Goal: Task Accomplishment & Management: Manage account settings

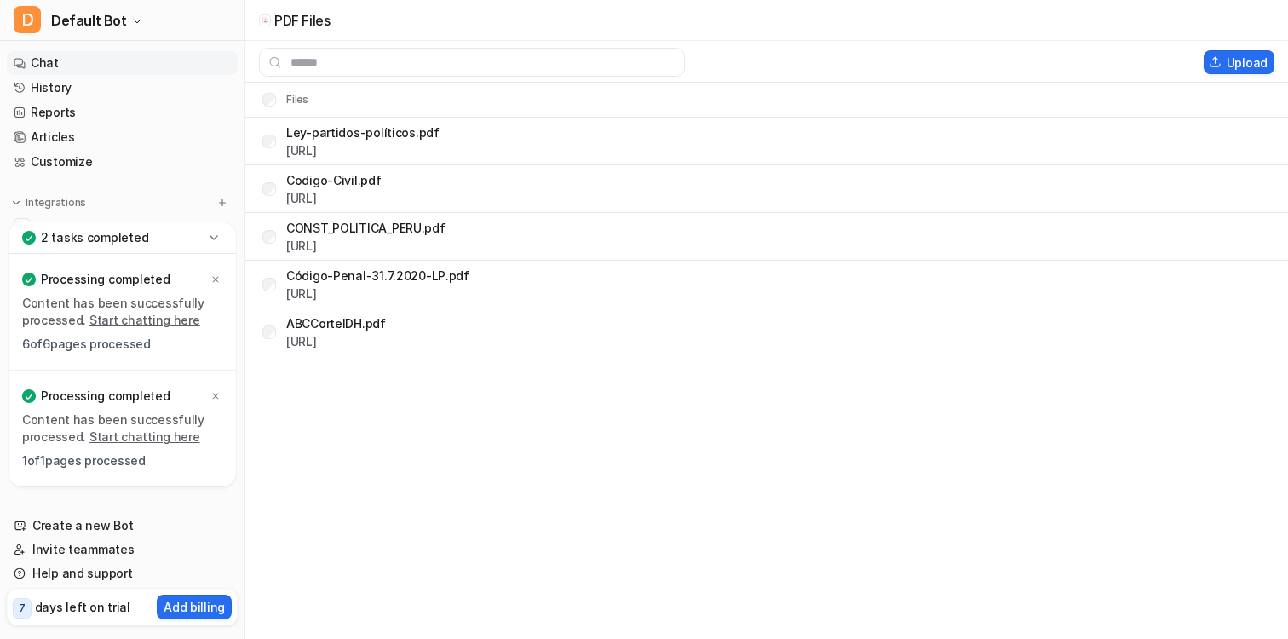
click at [66, 62] on link "Chat" at bounding box center [122, 63] width 231 height 24
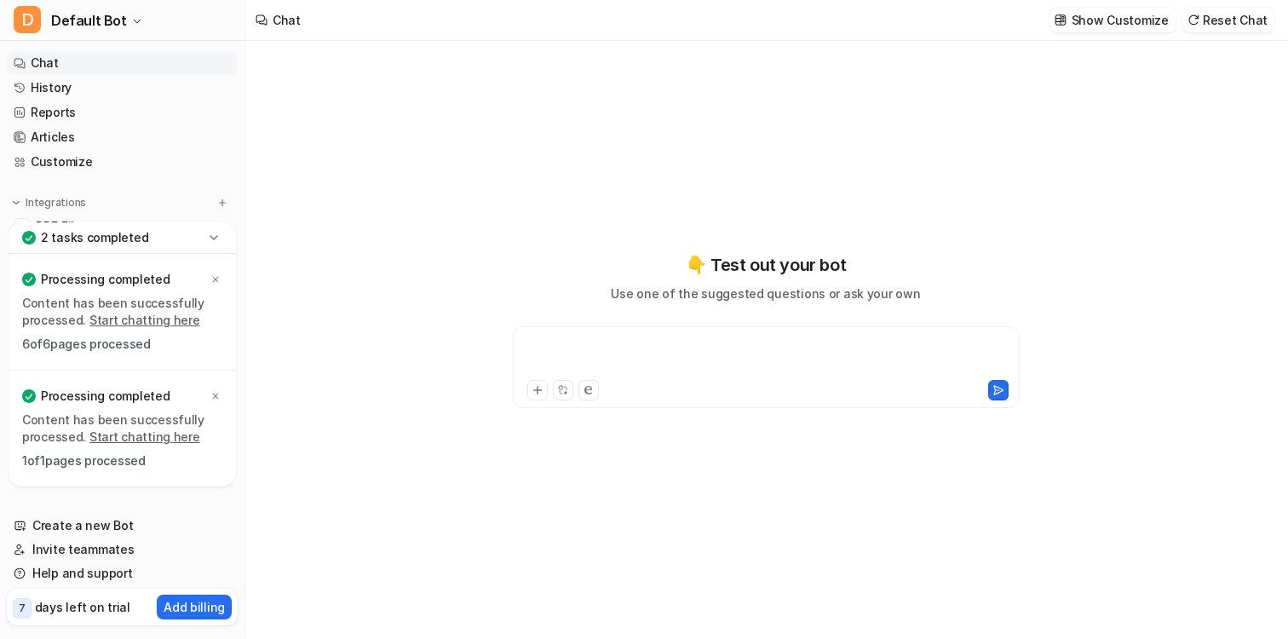
click at [661, 354] on div at bounding box center [766, 356] width 498 height 39
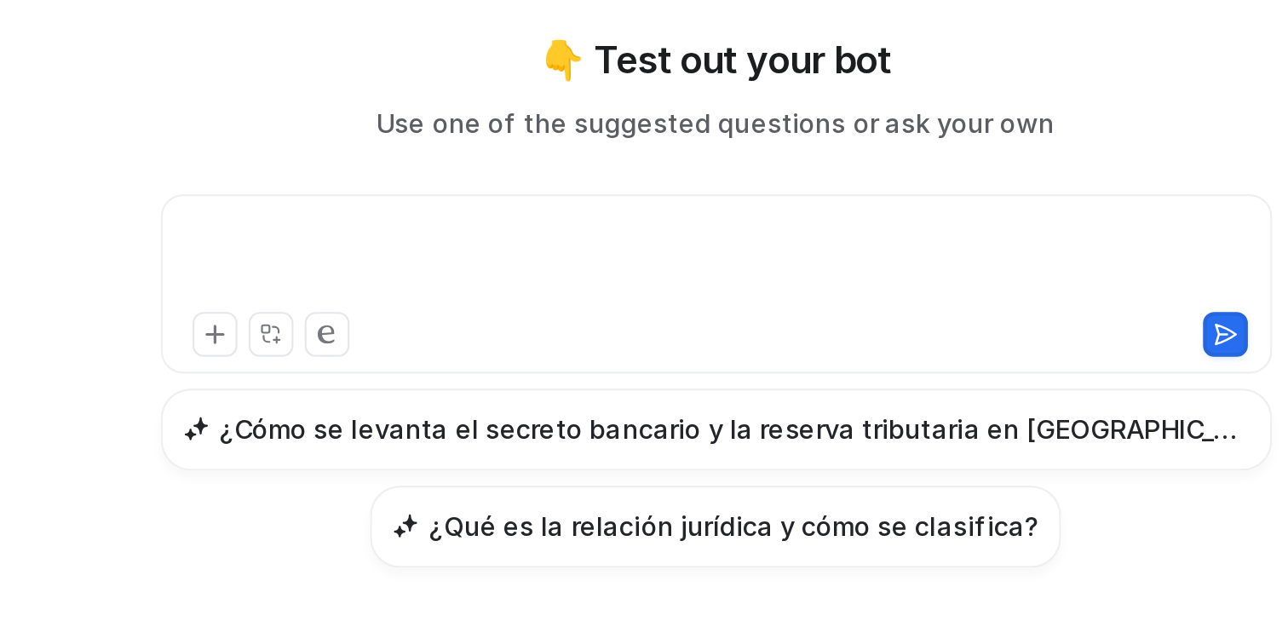
type textarea "**********"
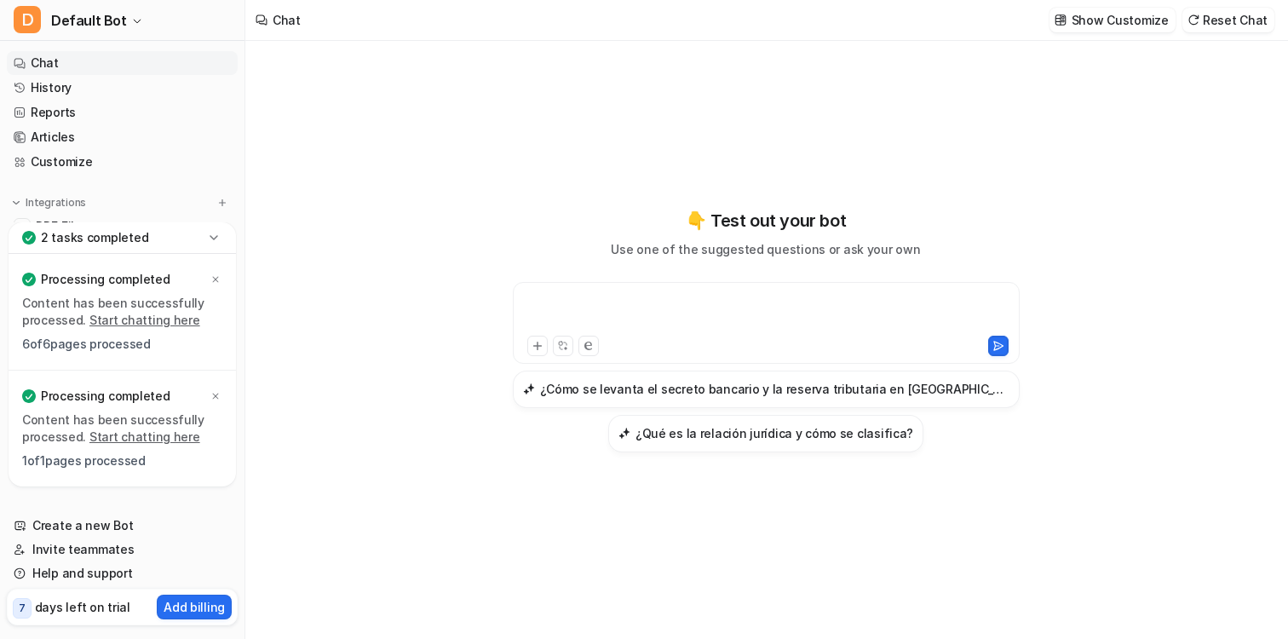
click at [761, 228] on p "👇 Test out your bot" at bounding box center [766, 221] width 160 height 26
click at [726, 320] on div at bounding box center [766, 312] width 498 height 39
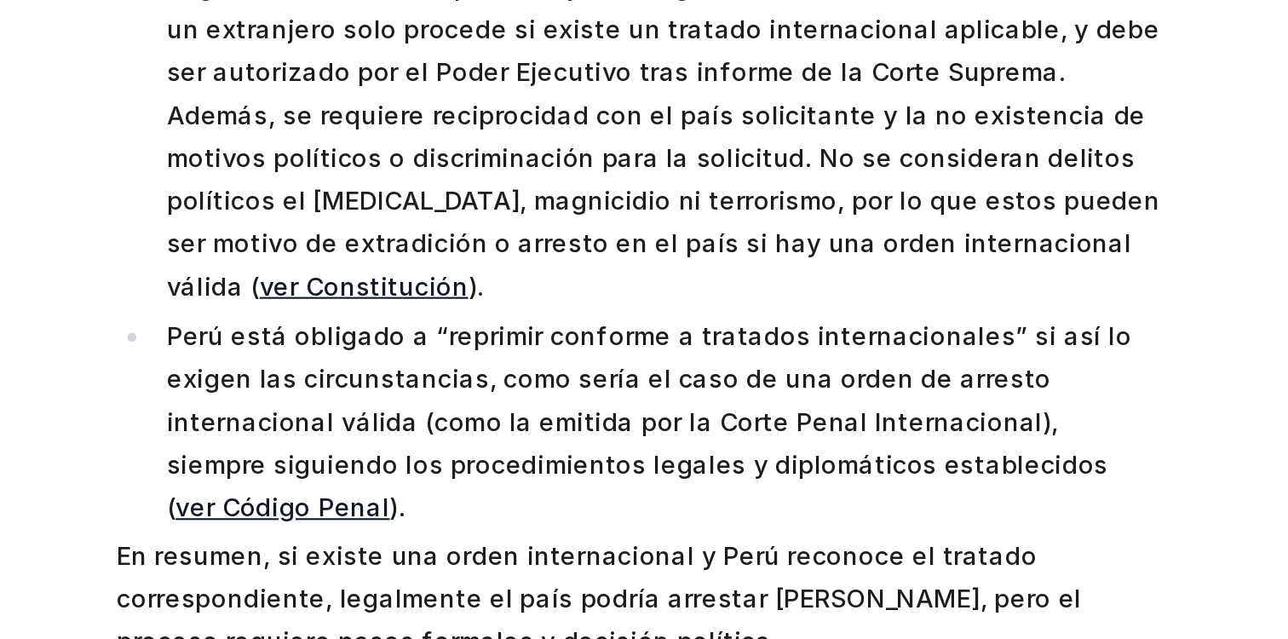
scroll to position [67, 0]
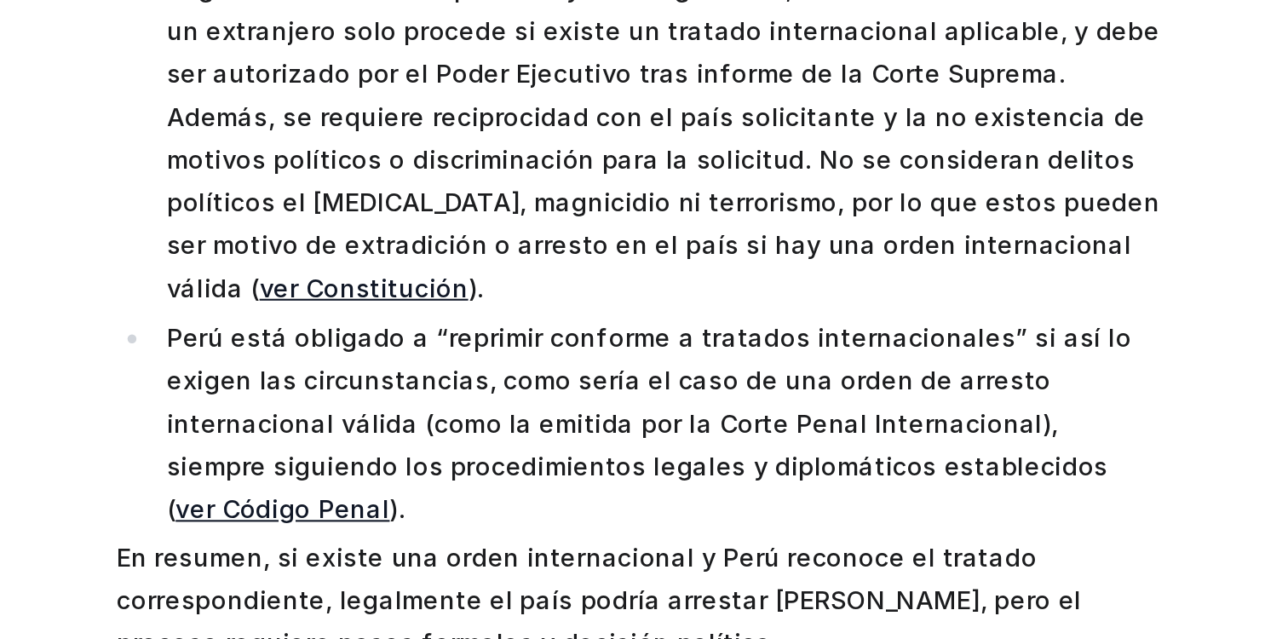
click at [678, 284] on p "Perú está obligado a “reprimir conforme a tratados internacionales” si así lo e…" at bounding box center [747, 335] width 475 height 102
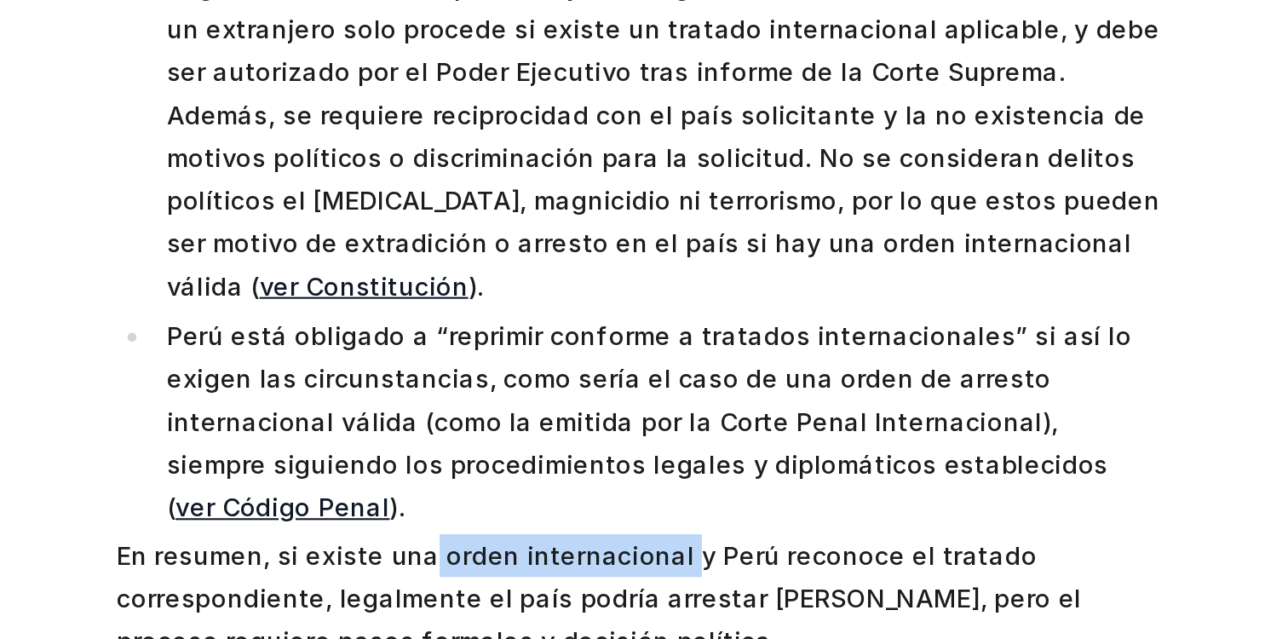
drag, startPoint x: 628, startPoint y: 362, endPoint x: 747, endPoint y: 361, distance: 119.3
click at [747, 388] on p "En resumen, si existe una orden internacional y Perú reconoce el tratado corres…" at bounding box center [736, 418] width 498 height 61
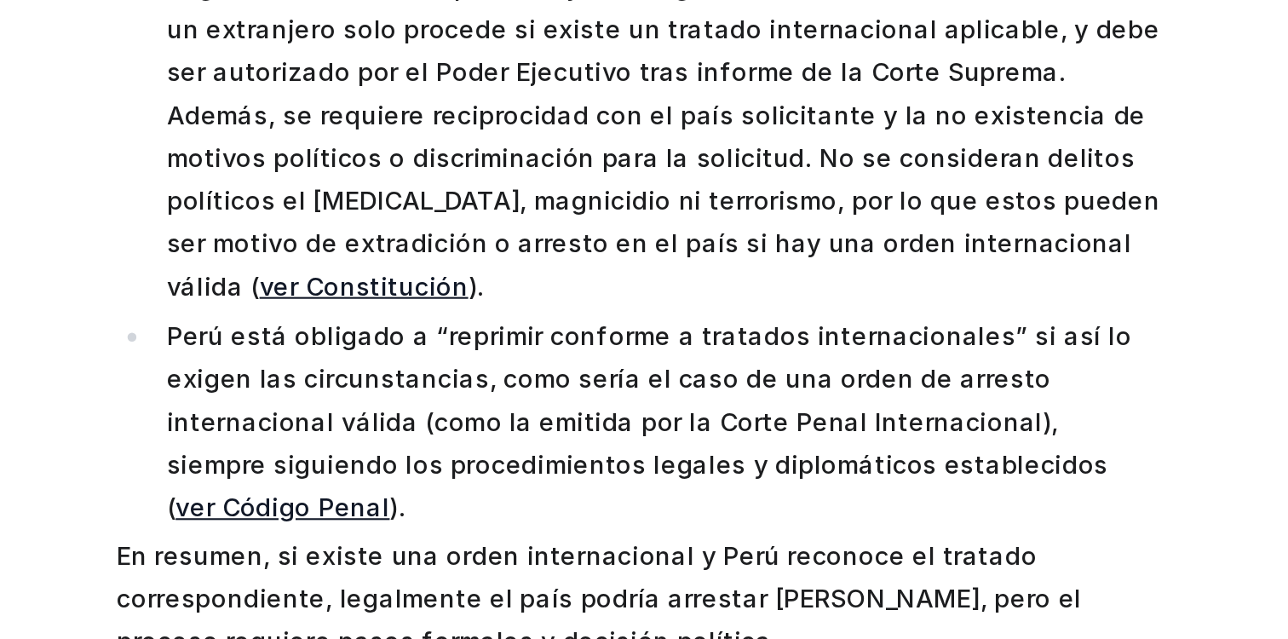
click at [953, 388] on p "En resumen, si existe una orden internacional y Perú reconoce el tratado corres…" at bounding box center [736, 418] width 498 height 61
click at [617, 367] on link "ver Código Penal" at bounding box center [566, 374] width 102 height 14
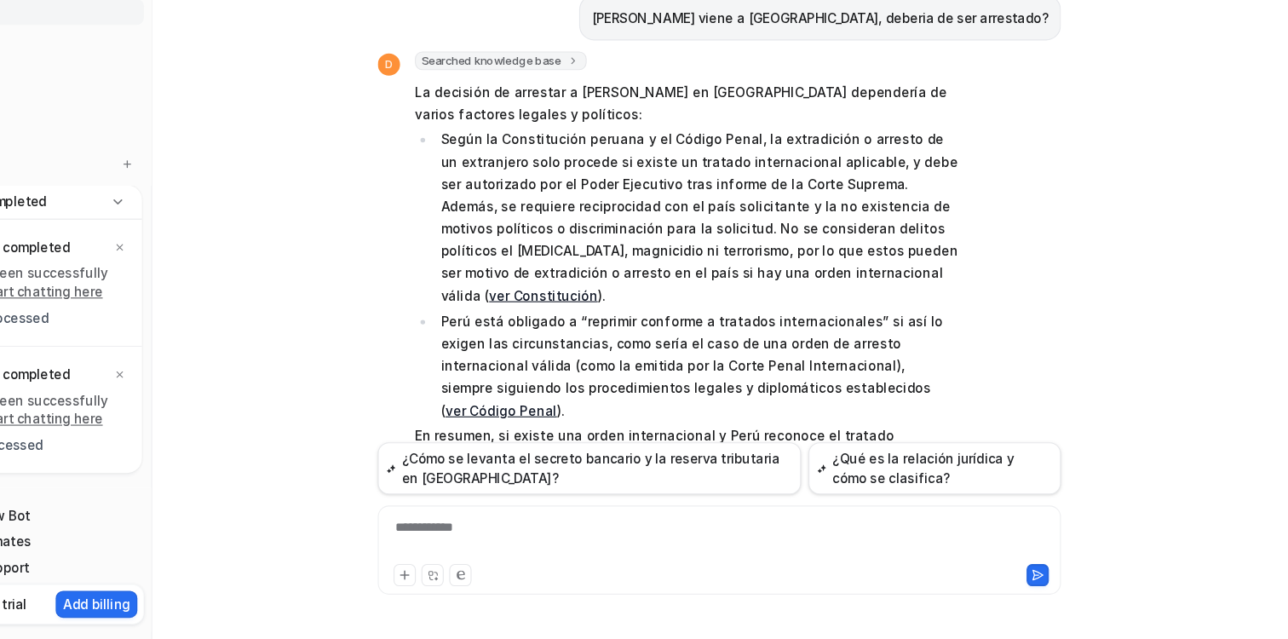
scroll to position [0, 0]
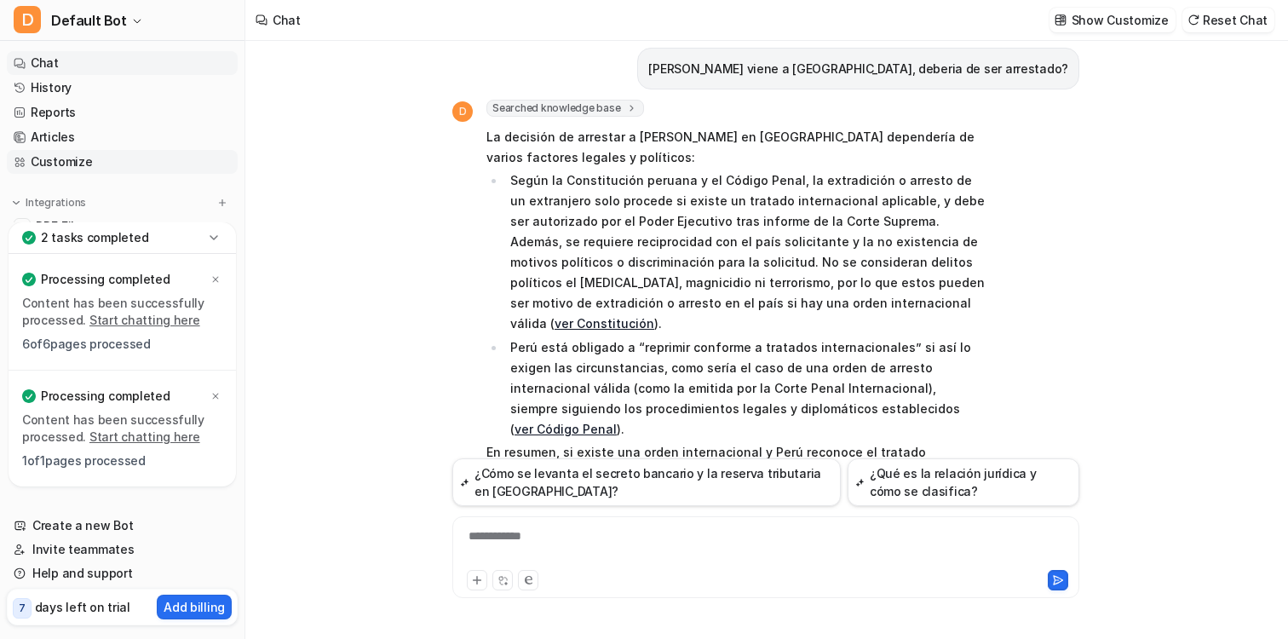
click at [65, 161] on link "Customize" at bounding box center [122, 162] width 231 height 24
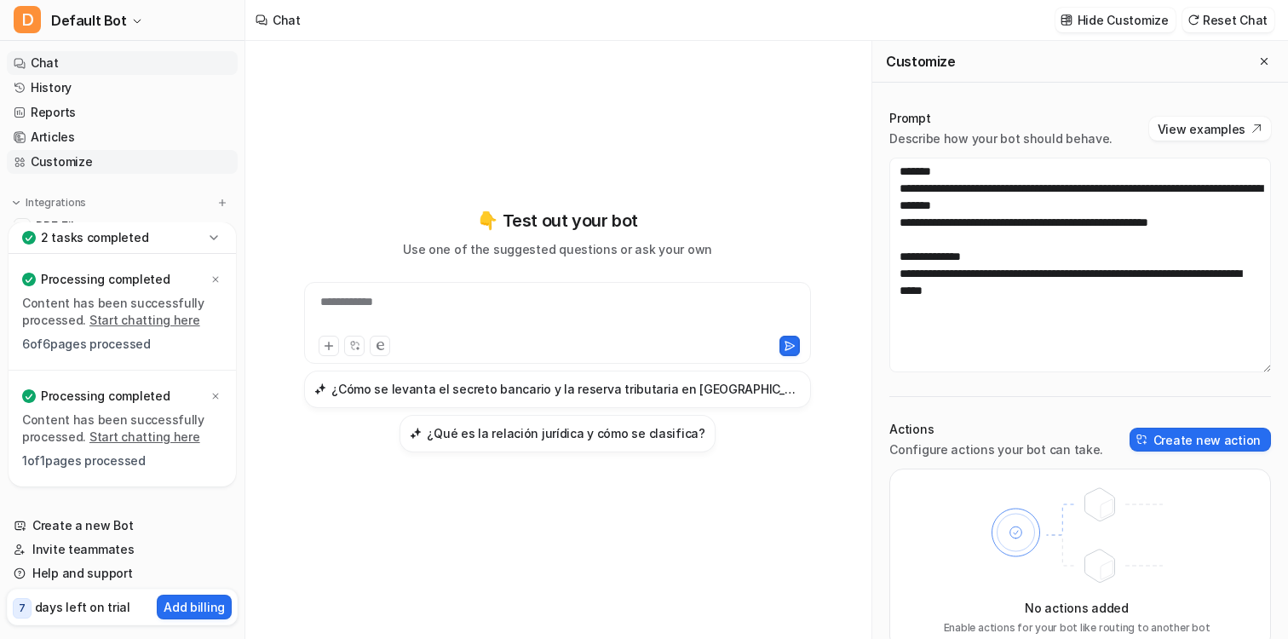
click at [62, 162] on link "Customize" at bounding box center [122, 162] width 231 height 24
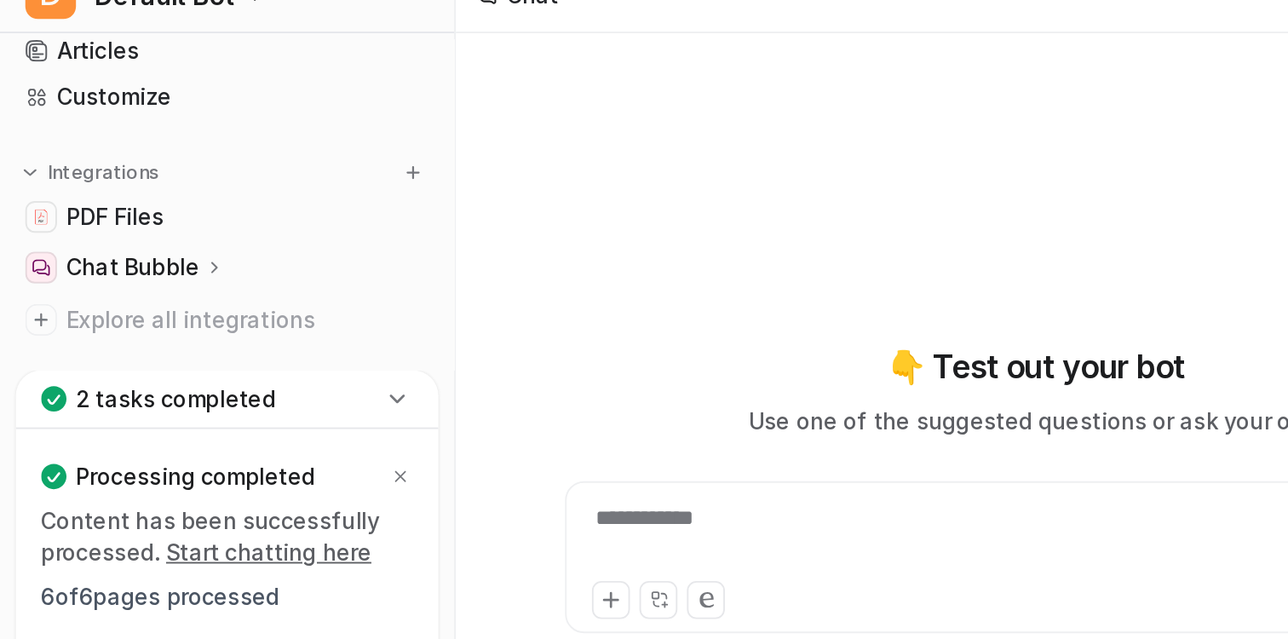
scroll to position [90, 0]
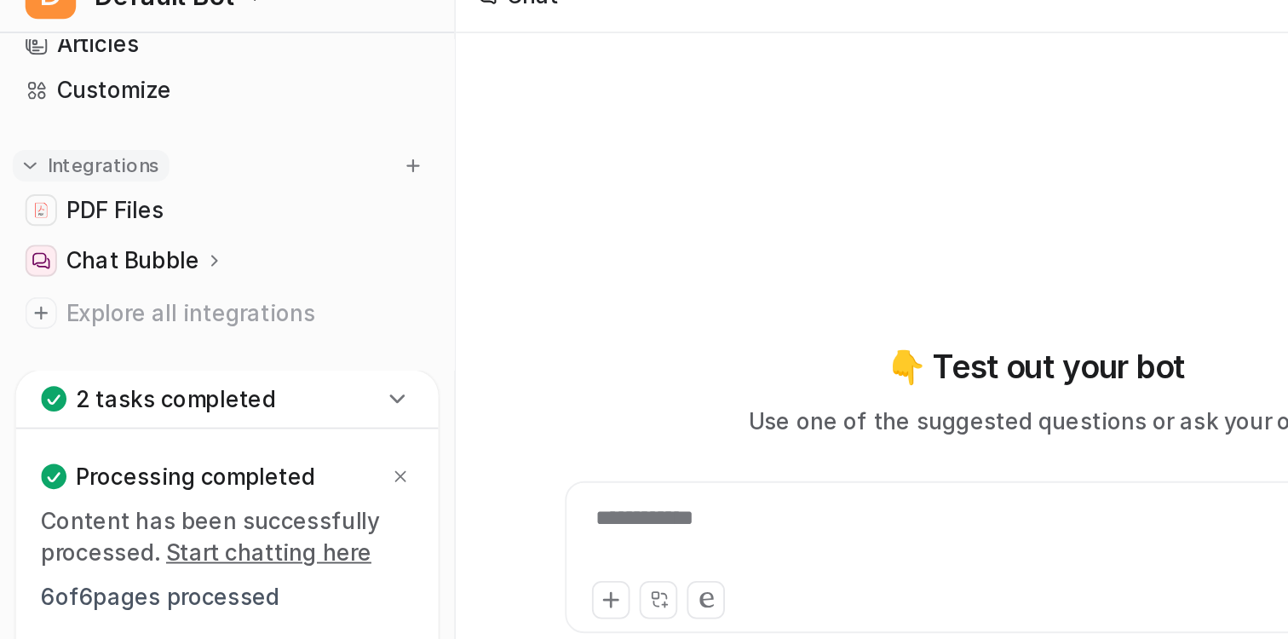
click at [56, 117] on p "Integrations" at bounding box center [56, 113] width 60 height 14
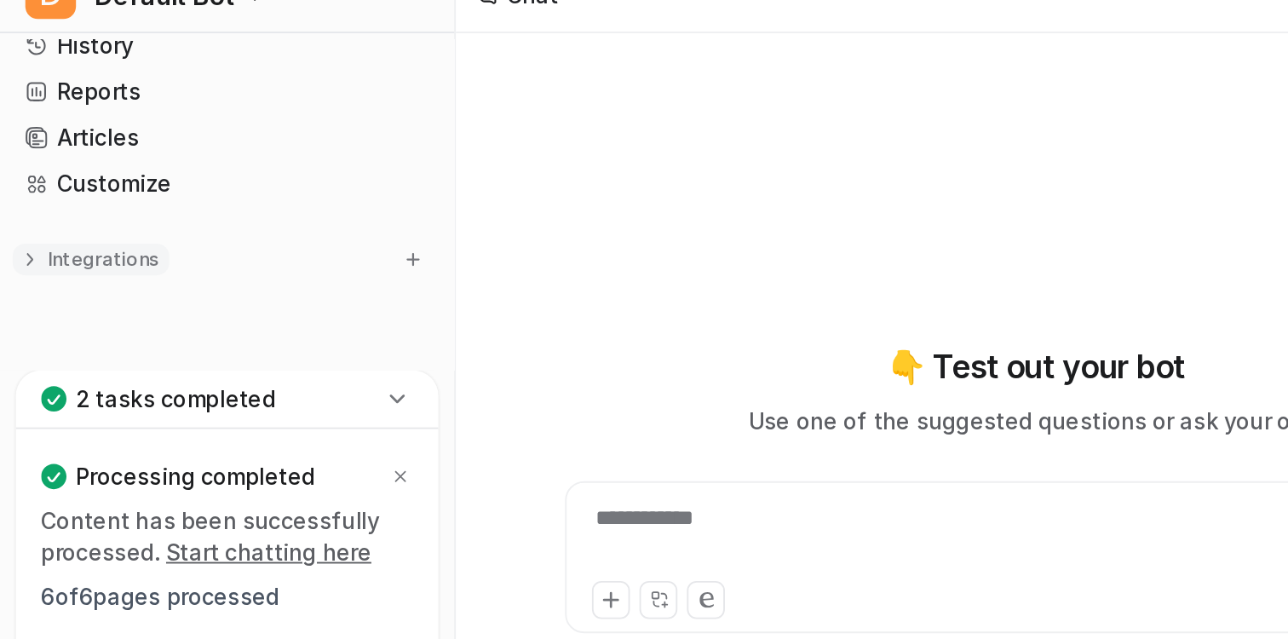
click at [45, 160] on p "Integrations" at bounding box center [56, 163] width 60 height 14
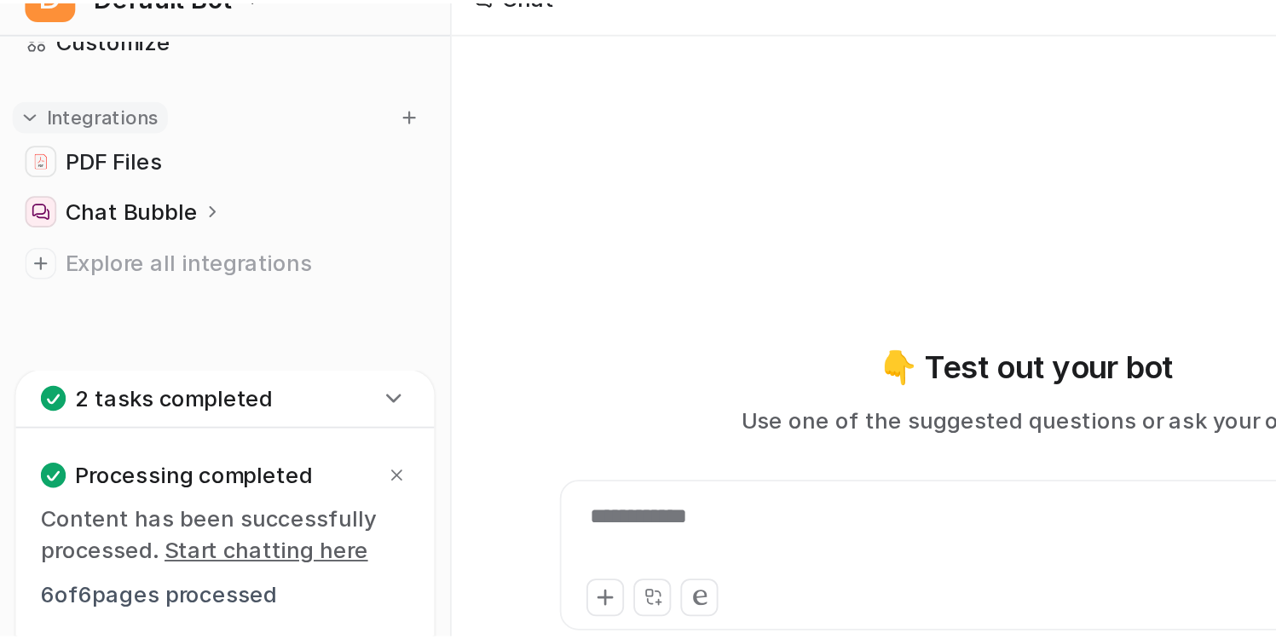
scroll to position [119, 0]
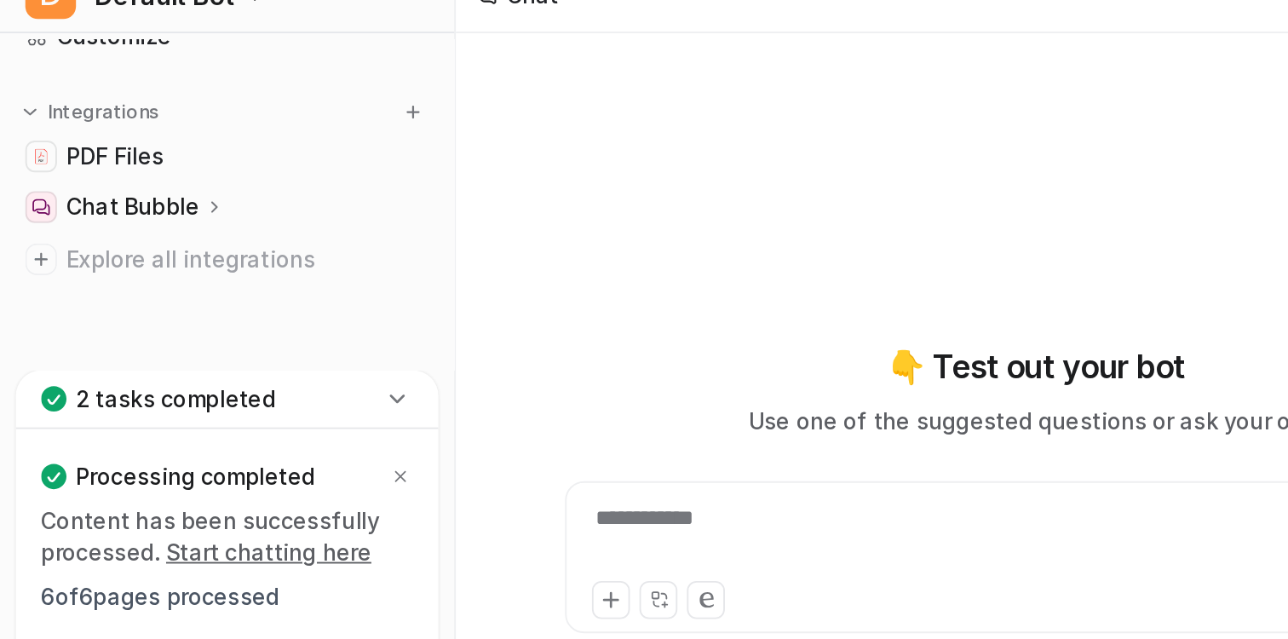
click at [61, 135] on p "Chat Bubble" at bounding box center [72, 134] width 72 height 17
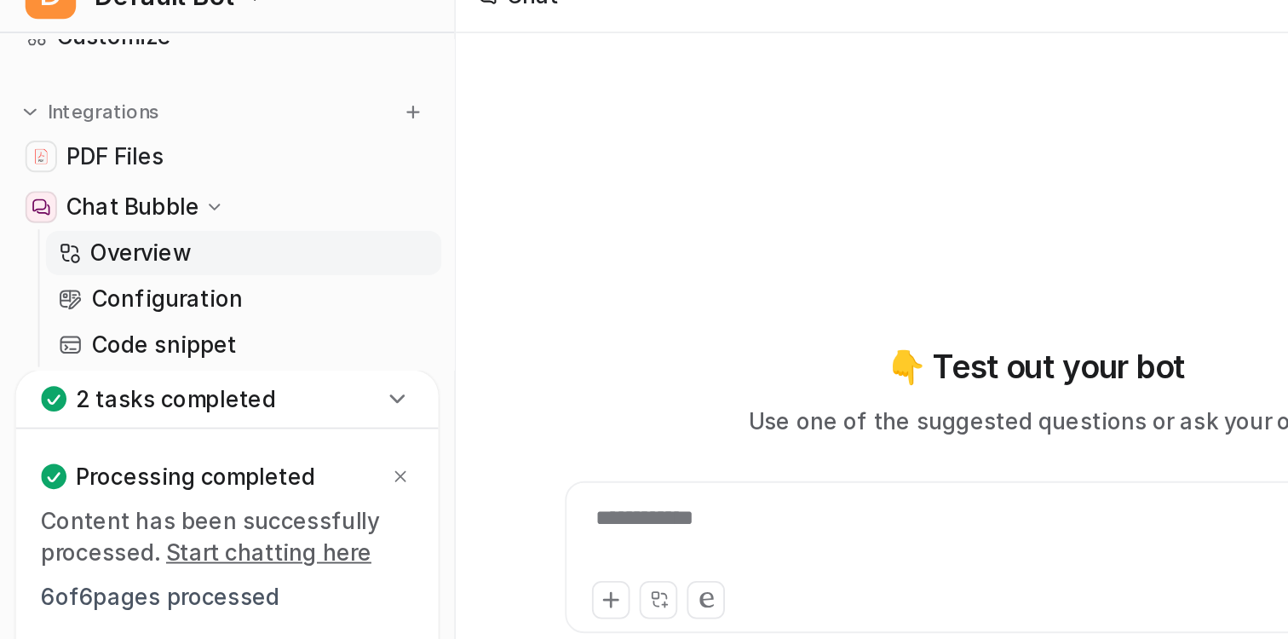
click at [75, 166] on p "Overview" at bounding box center [76, 159] width 55 height 17
click at [75, 186] on p "Configuration" at bounding box center [89, 184] width 81 height 17
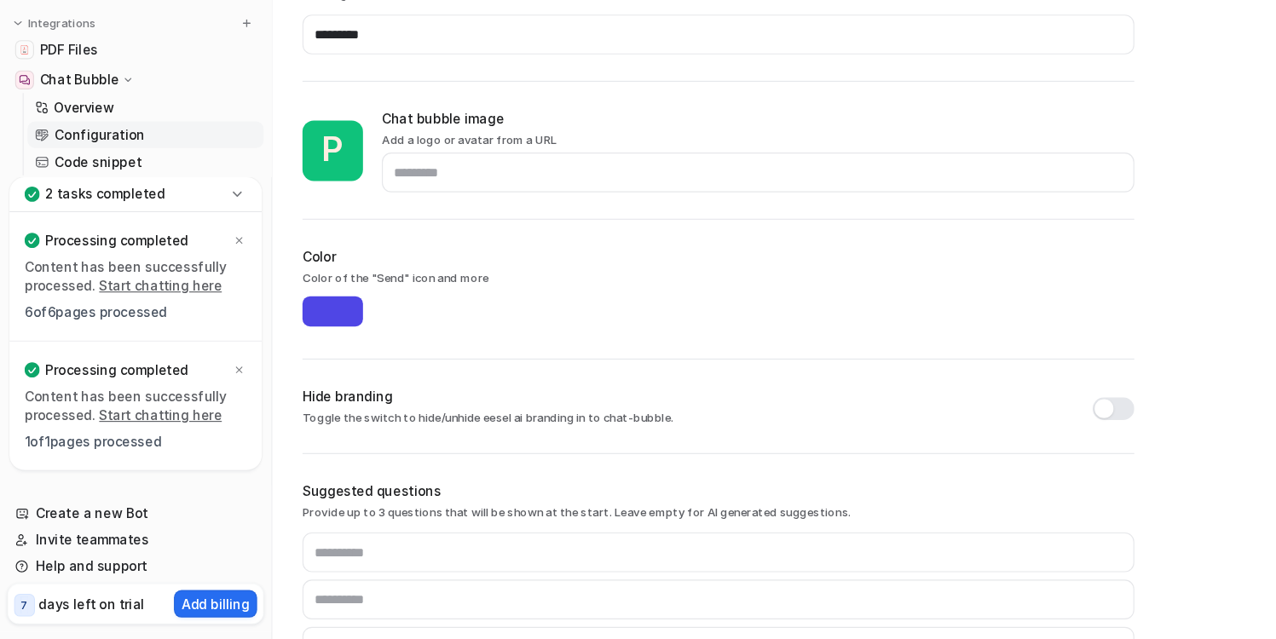
scroll to position [398, 0]
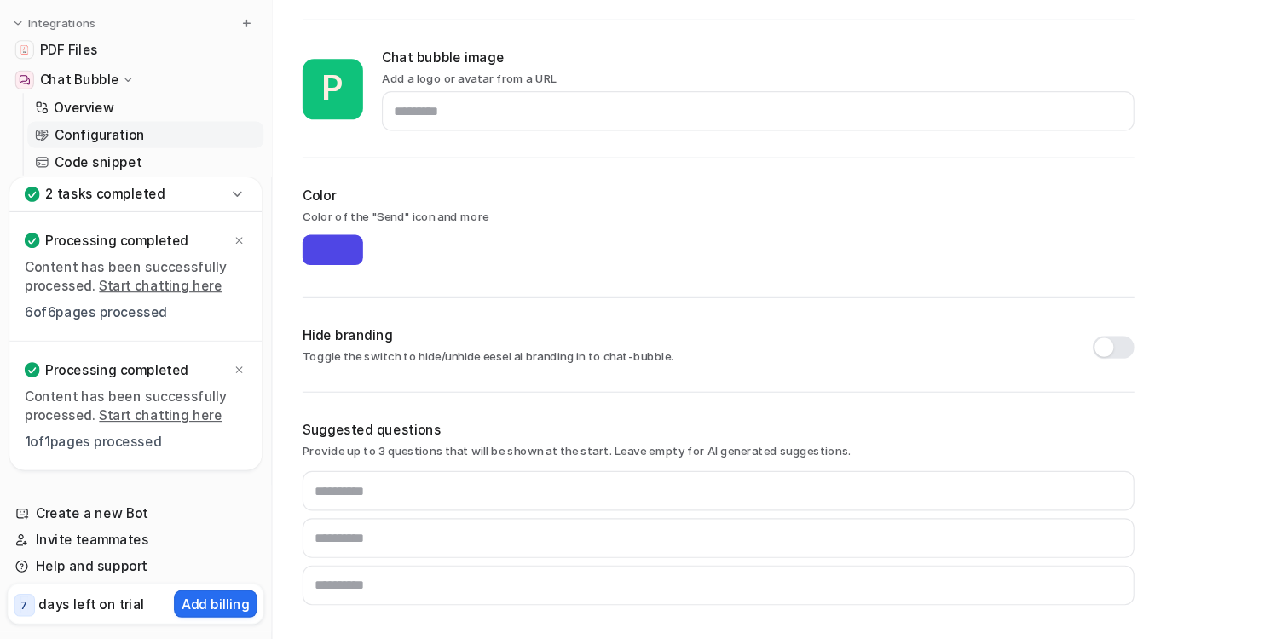
click at [216, 233] on icon at bounding box center [213, 237] width 17 height 17
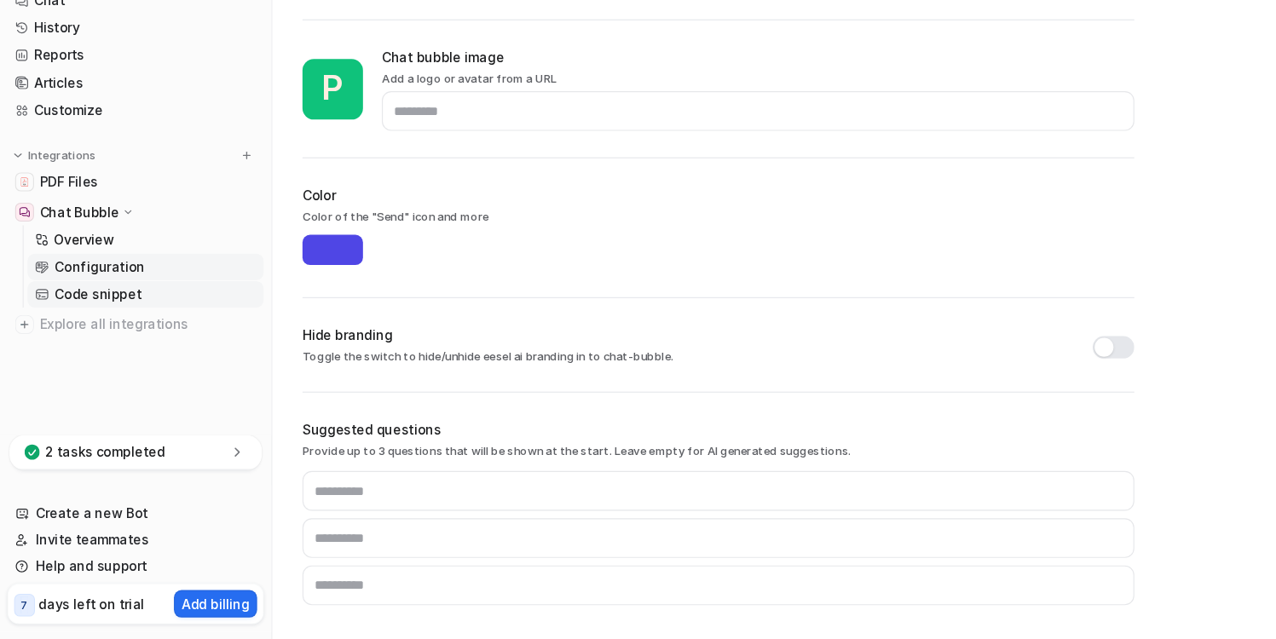
click at [85, 329] on p "Code snippet" at bounding box center [88, 328] width 78 height 17
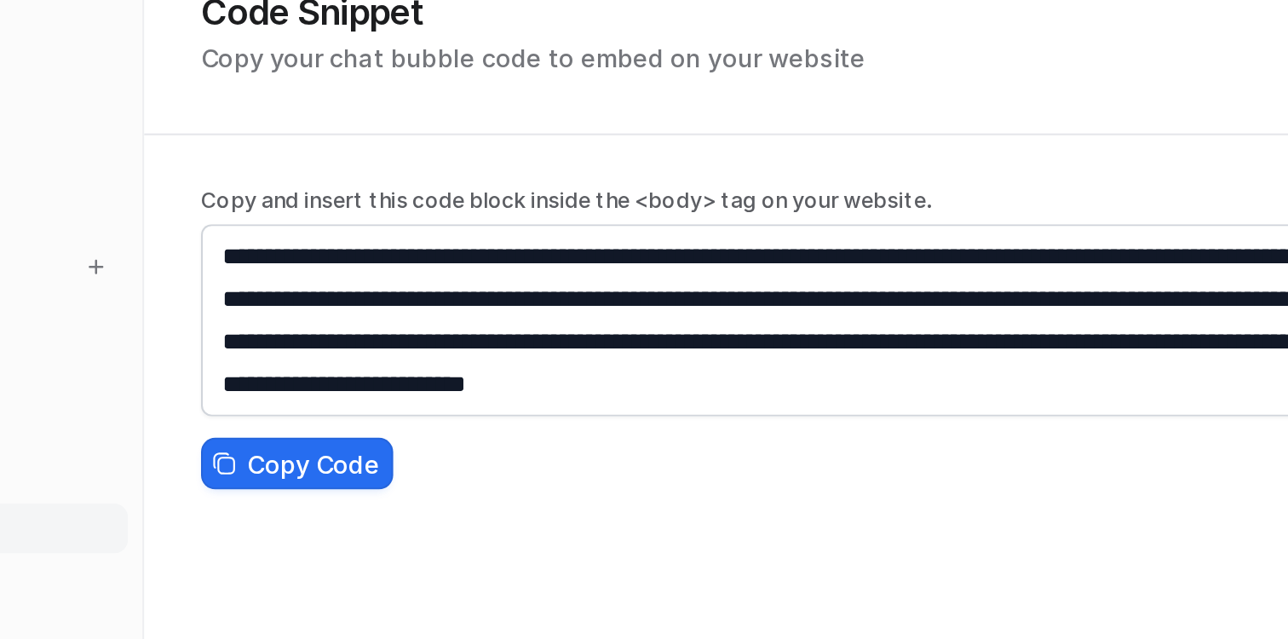
click at [583, 178] on p "Copy and insert this code block inside the <body> tag on your website." at bounding box center [648, 171] width 750 height 15
click at [583, 170] on p "Copy and insert this code block inside the <body> tag on your website." at bounding box center [648, 171] width 750 height 15
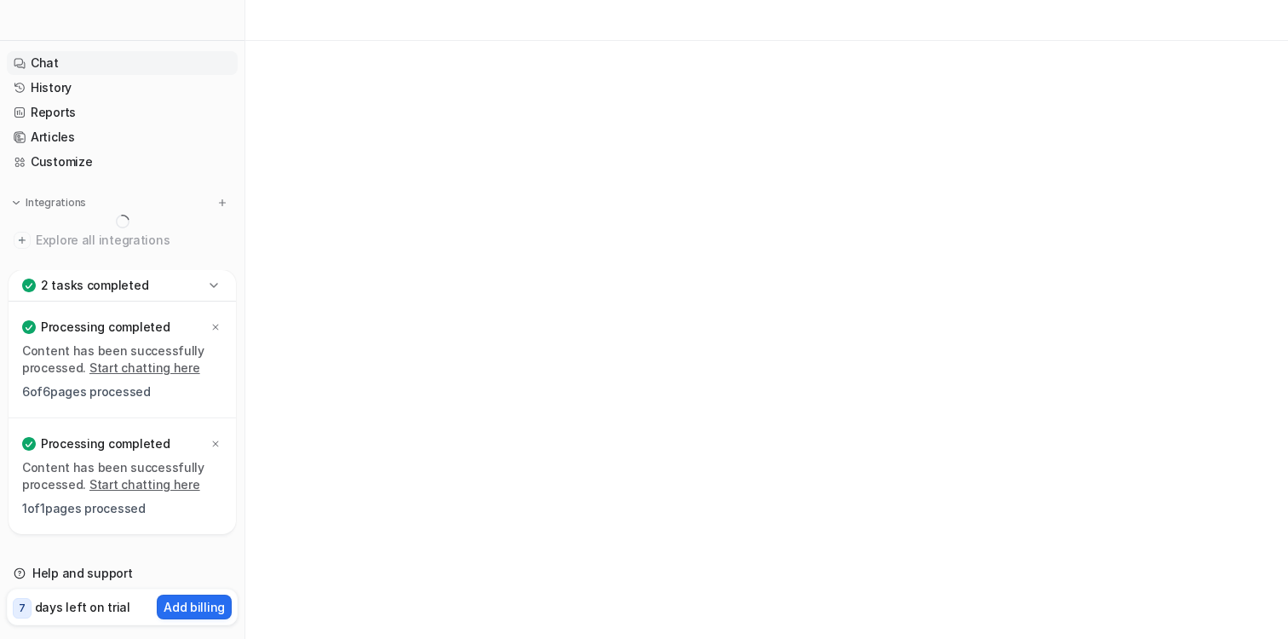
click at [54, 55] on link "Chat" at bounding box center [122, 63] width 231 height 24
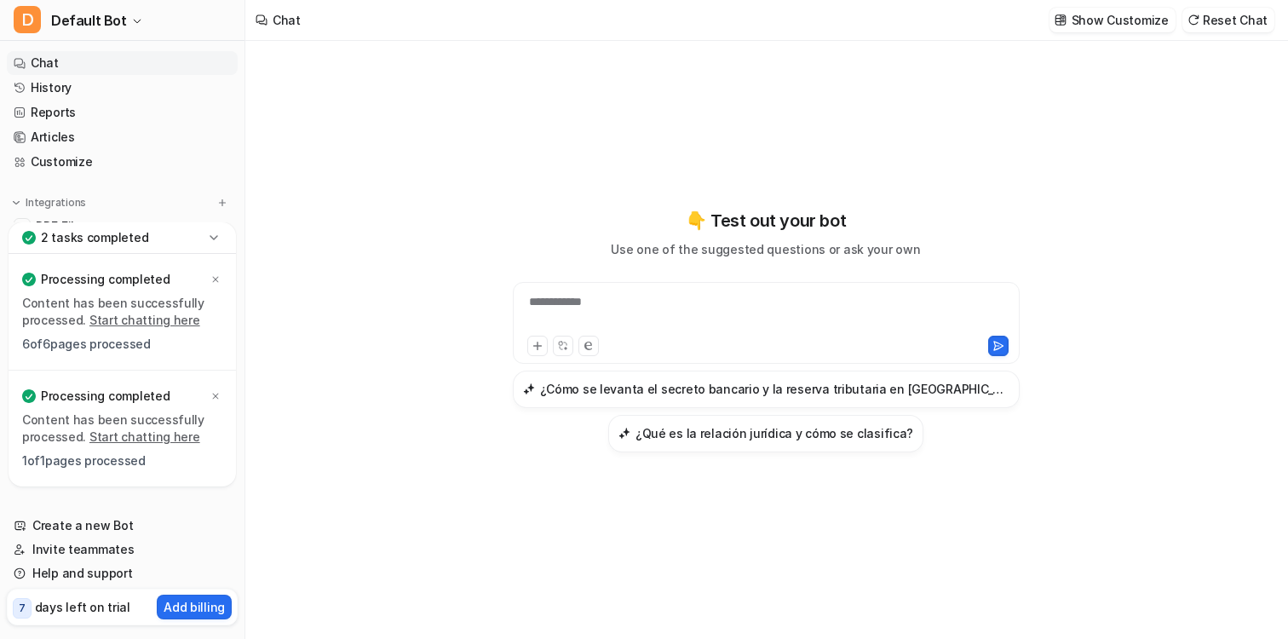
type textarea "**********"
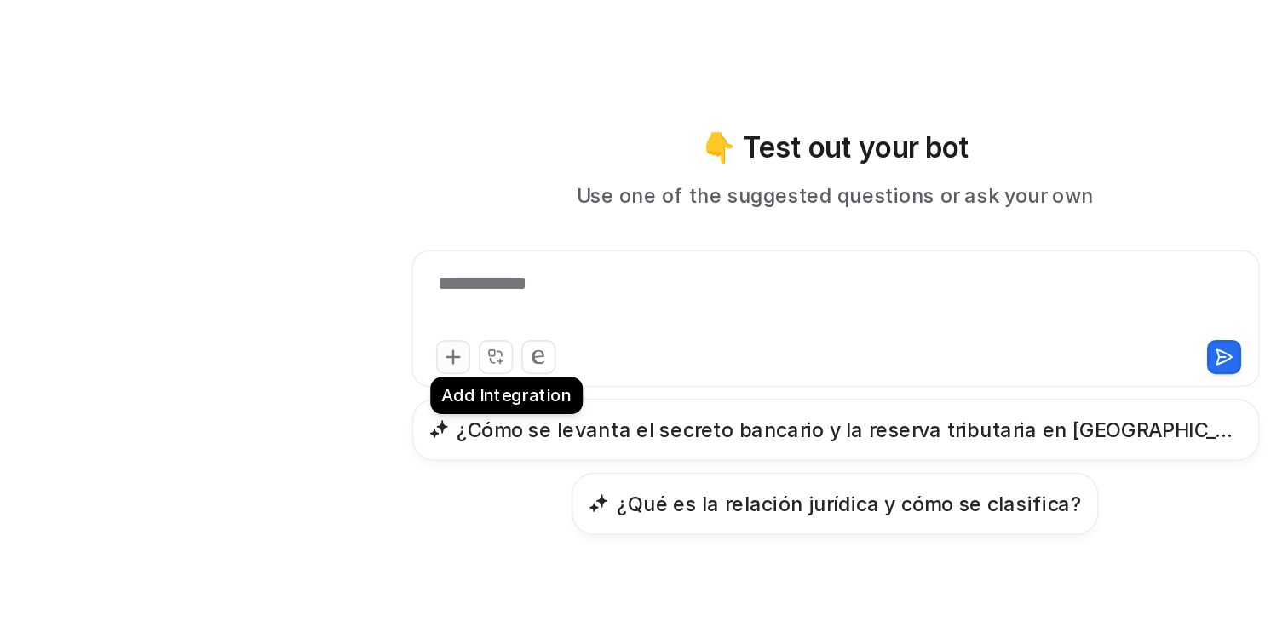
click at [540, 346] on icon at bounding box center [538, 346] width 12 height 12
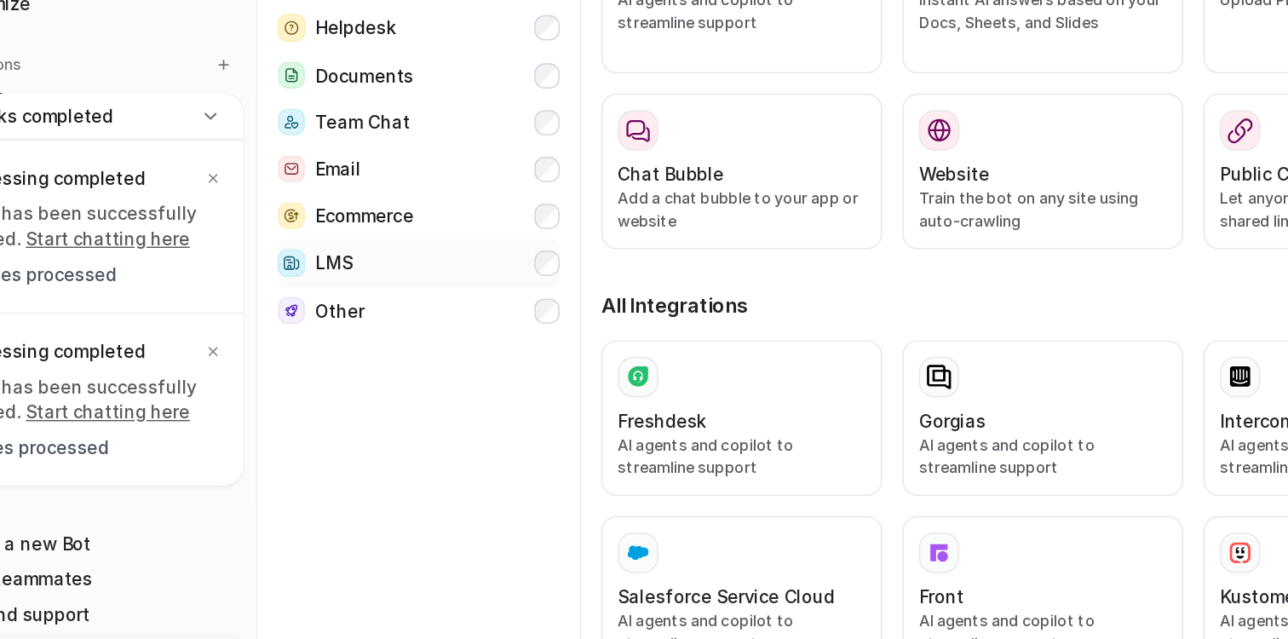
click at [308, 327] on div "LMS" at bounding box center [284, 336] width 50 height 19
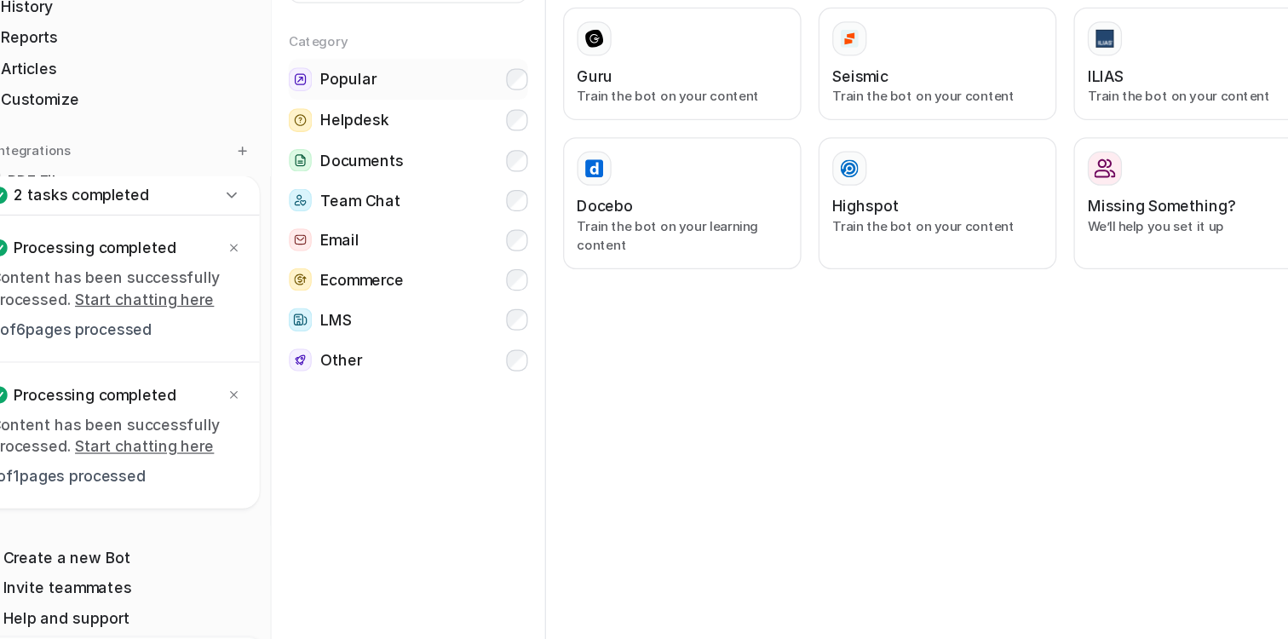
click at [348, 146] on button "Popular" at bounding box center [354, 146] width 190 height 32
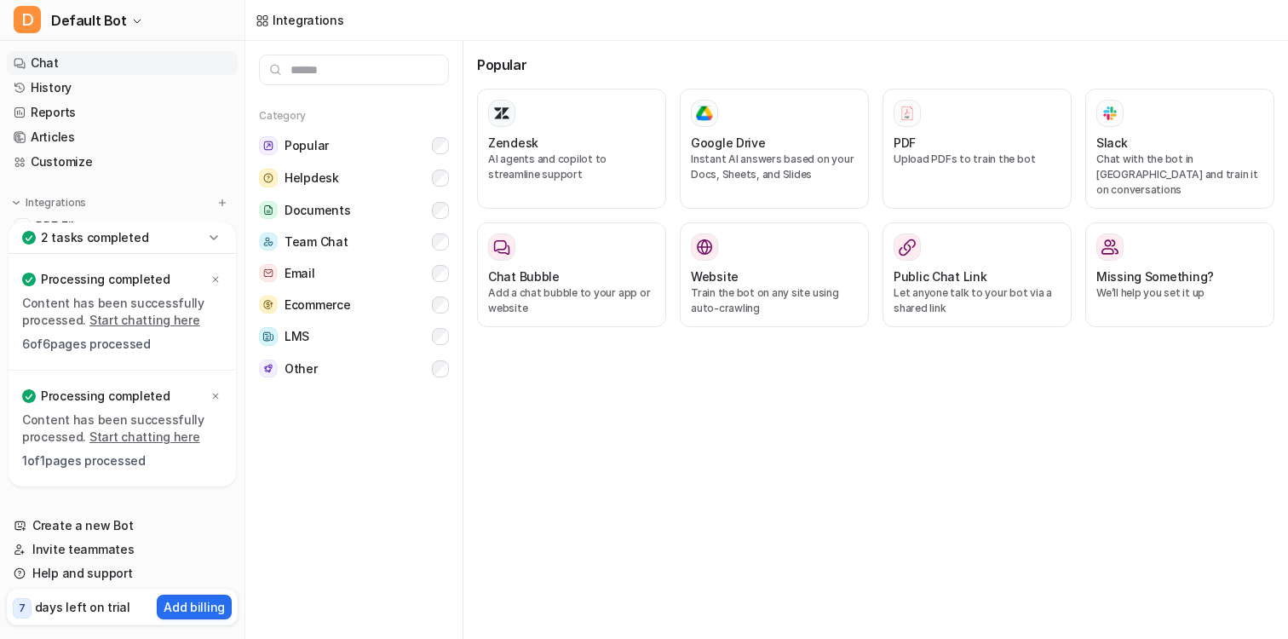
click at [55, 66] on link "Chat" at bounding box center [122, 63] width 231 height 24
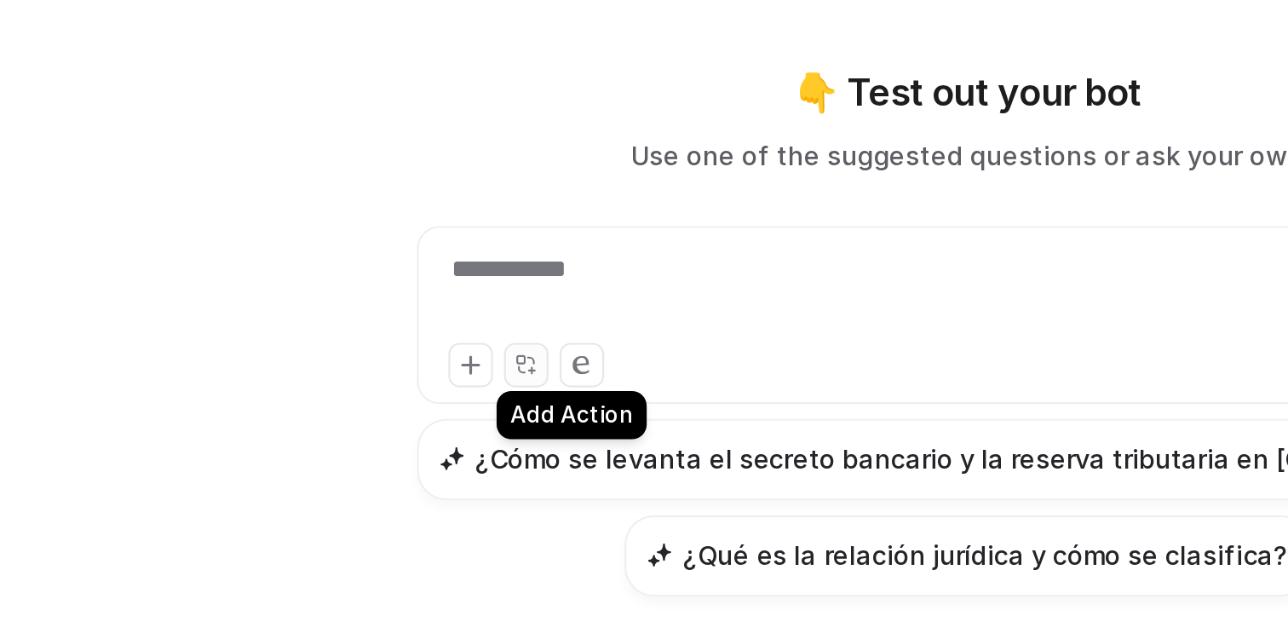
click at [563, 340] on icon at bounding box center [562, 345] width 11 height 11
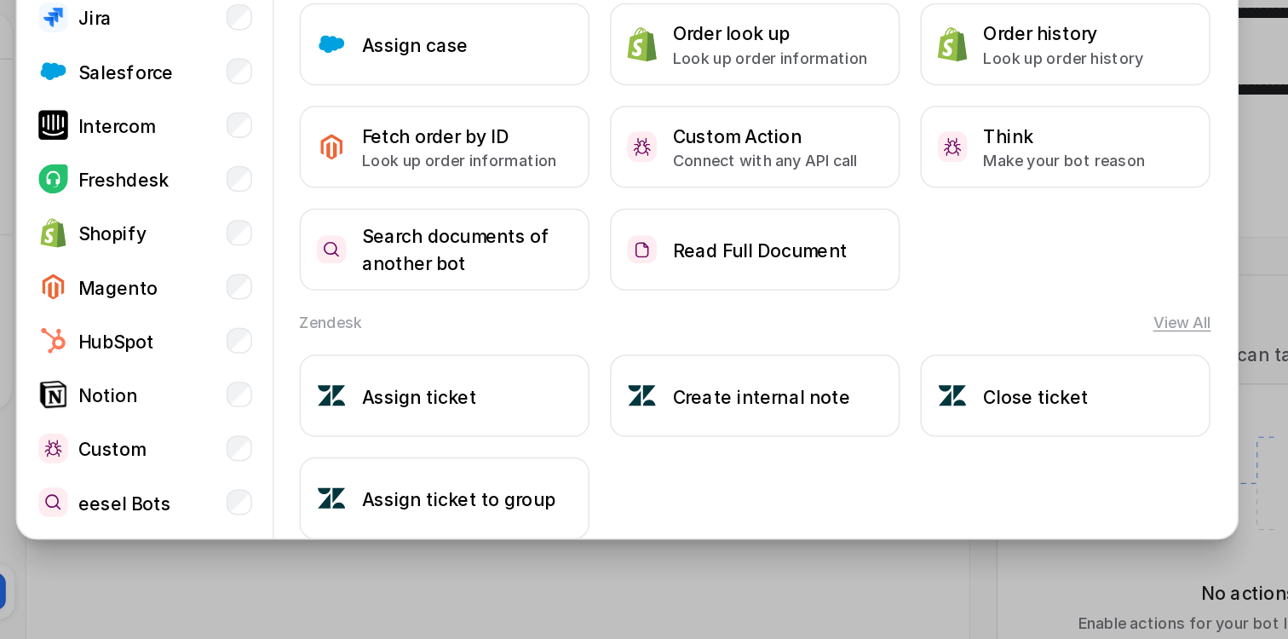
click at [827, 602] on div "Categories Popular Zendesk Gorgias Jira Salesforce Intercom Freshdesk Shopify M…" at bounding box center [644, 319] width 839 height 639
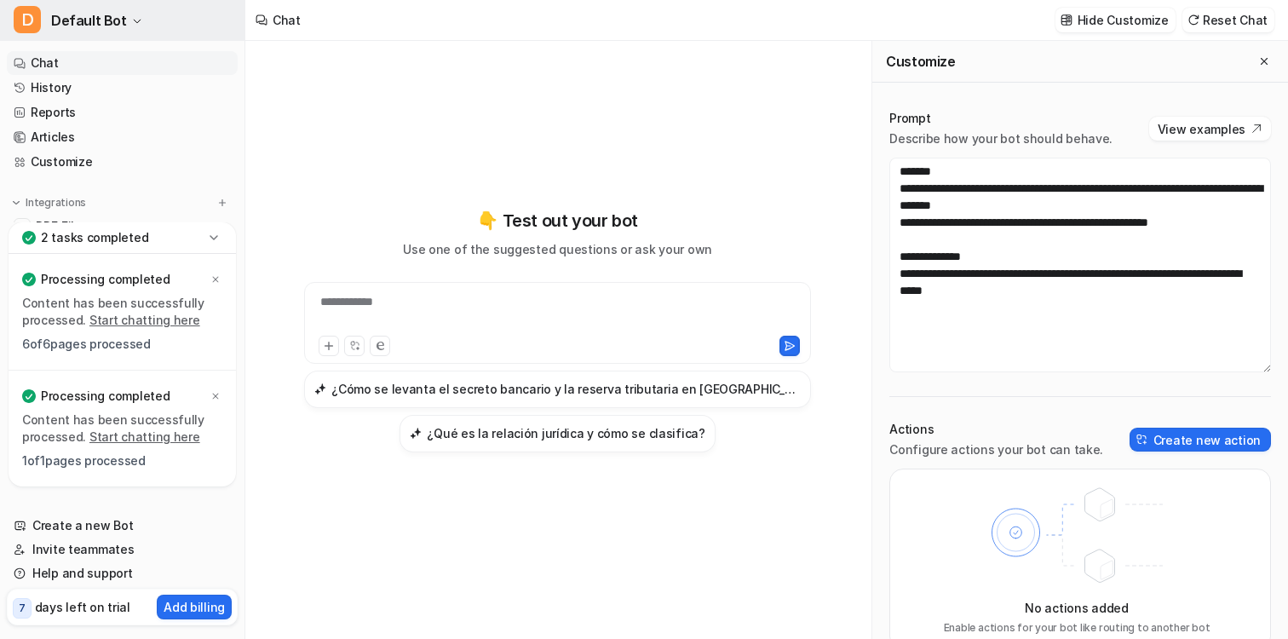
click at [101, 7] on button "D Default Bot" at bounding box center [122, 20] width 245 height 41
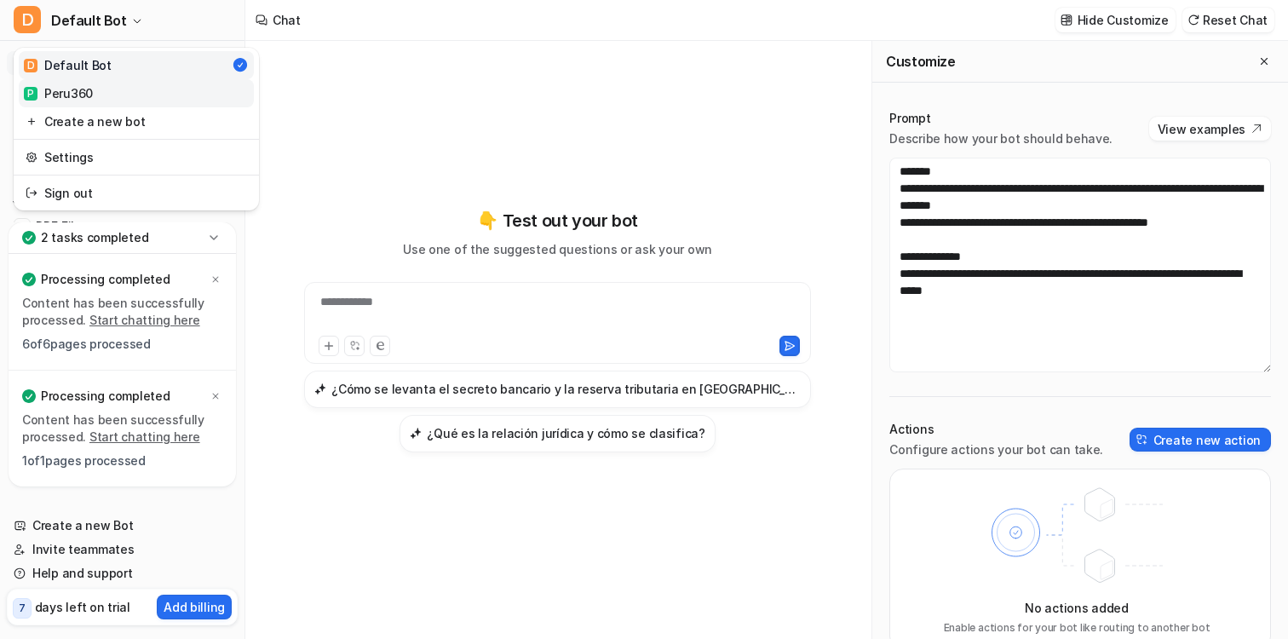
click at [101, 89] on link "P Peru360" at bounding box center [136, 93] width 235 height 28
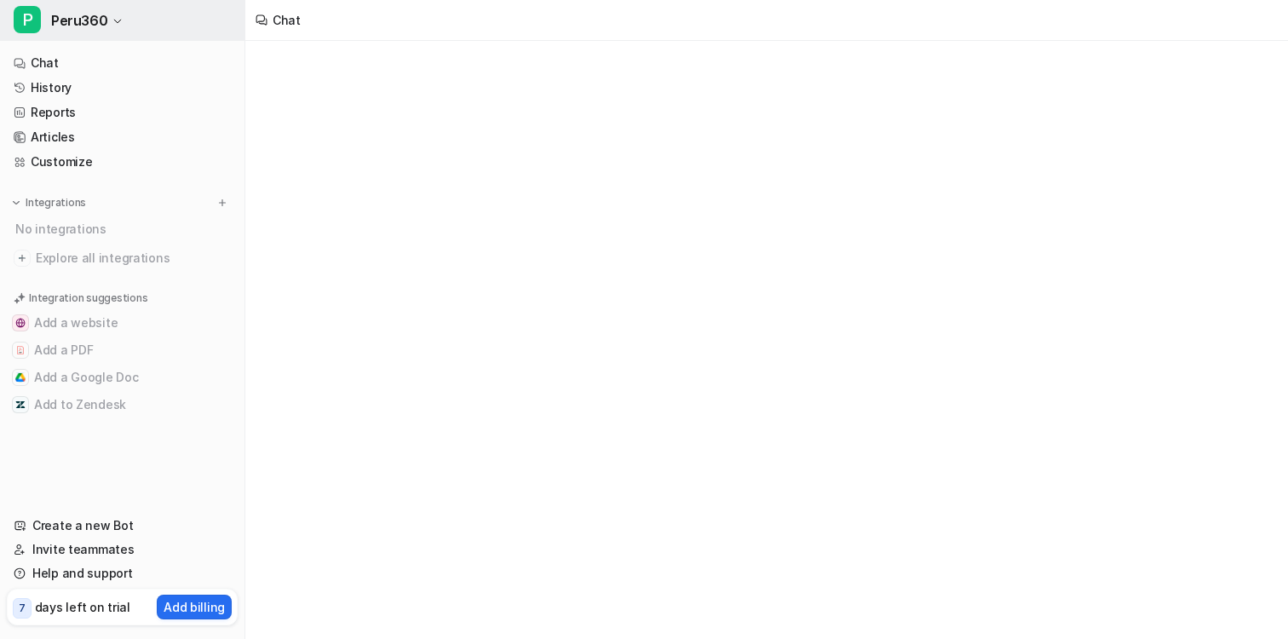
click at [84, 25] on span "Peru360" at bounding box center [79, 21] width 56 height 24
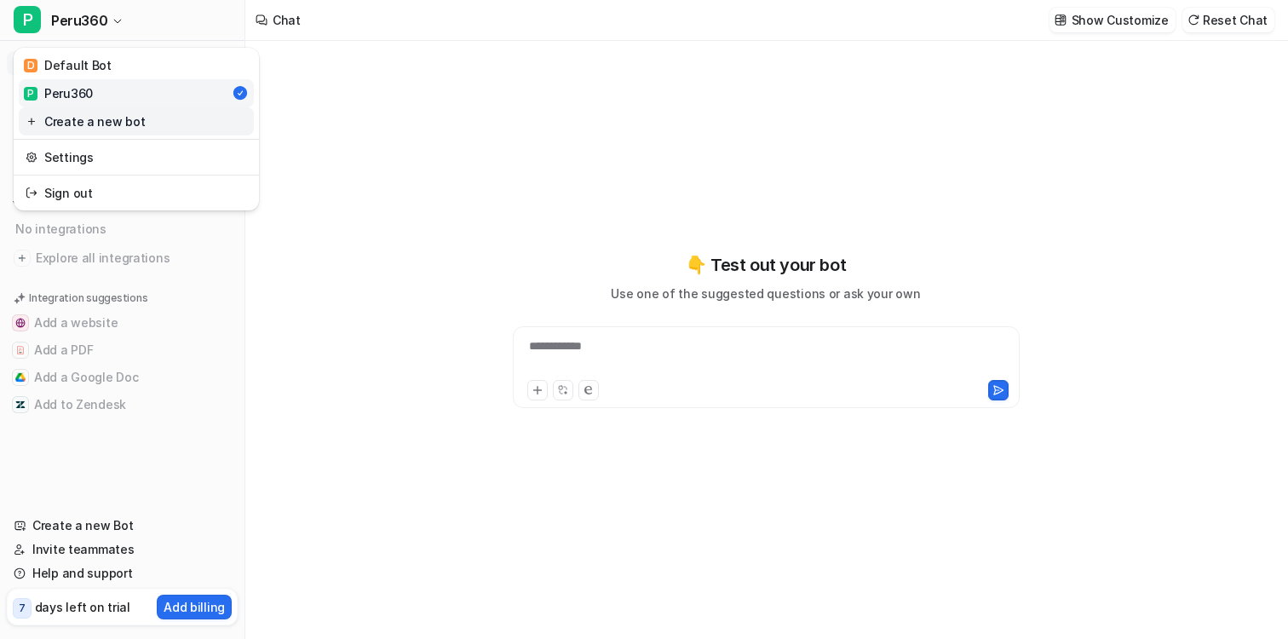
type textarea "**********"
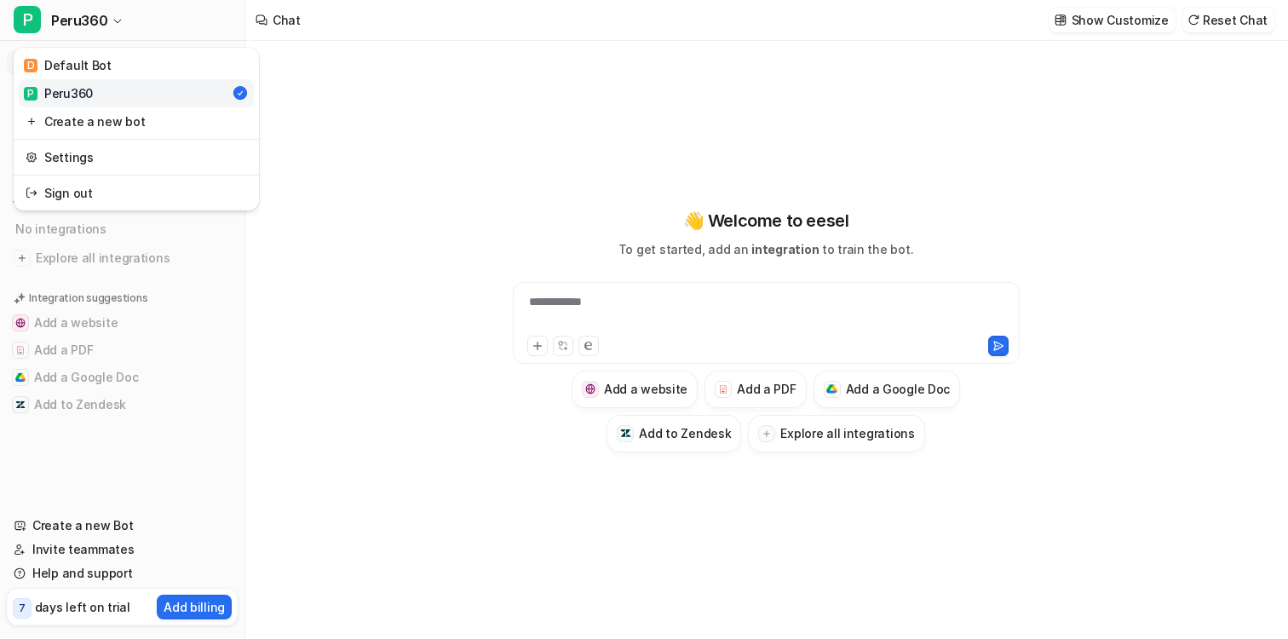
click at [321, 281] on div "**********" at bounding box center [644, 319] width 1288 height 639
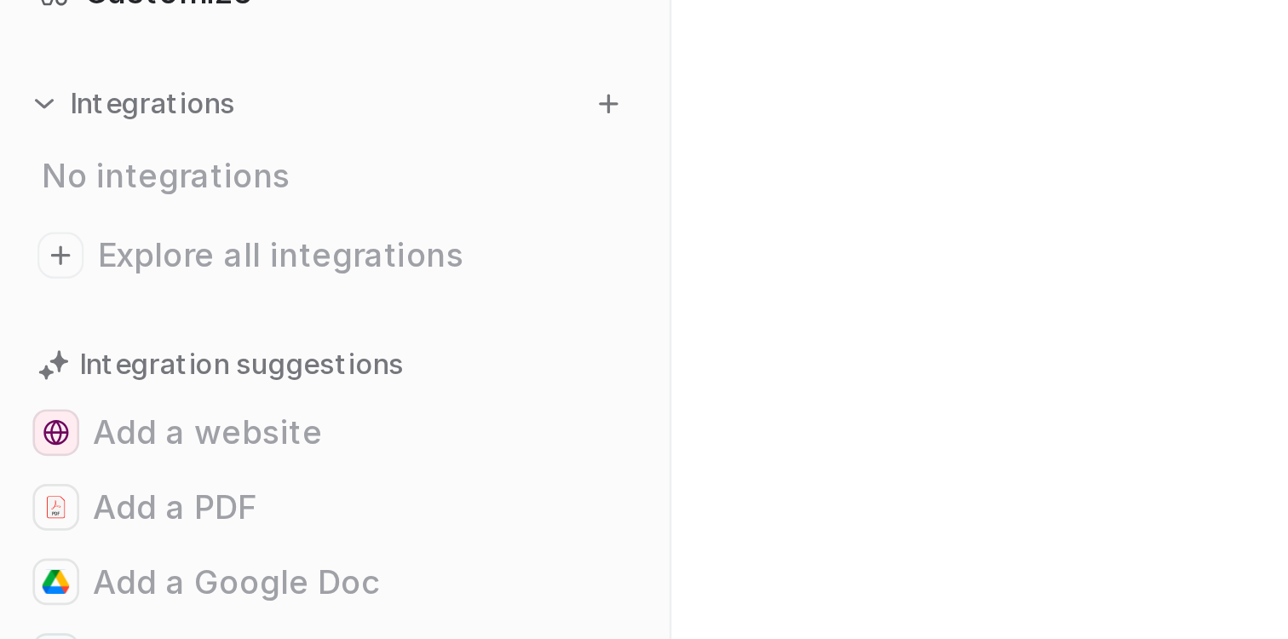
click at [50, 231] on div "No integrations" at bounding box center [124, 229] width 228 height 28
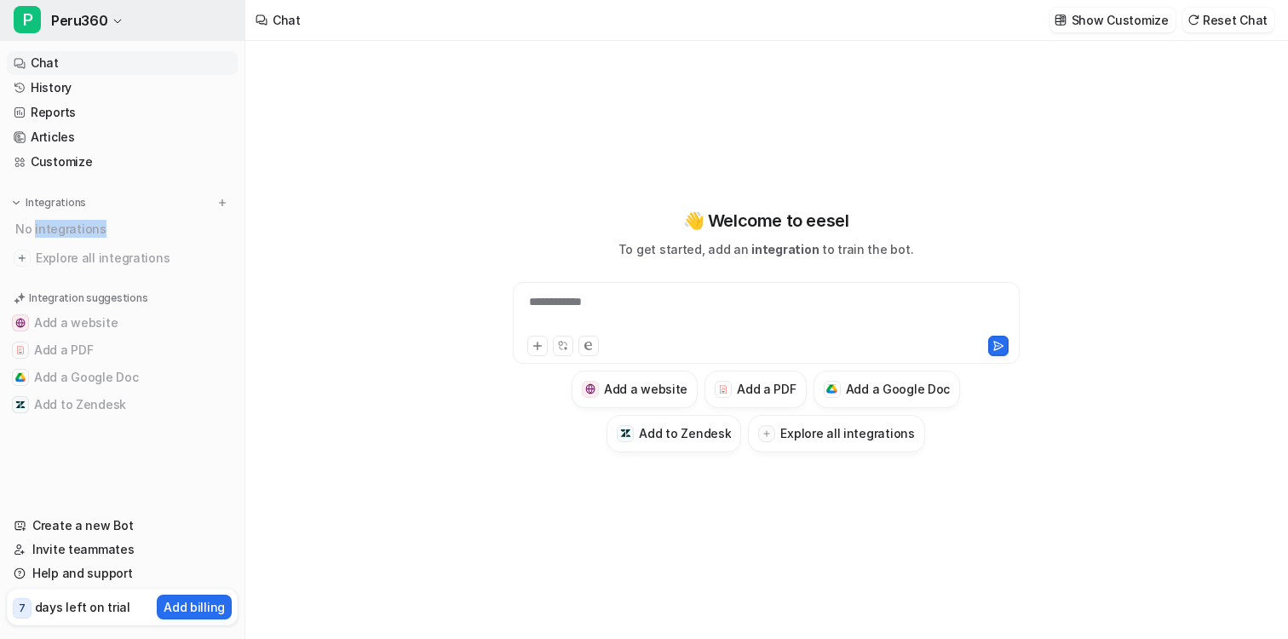
click at [62, 29] on span "Peru360" at bounding box center [79, 21] width 56 height 24
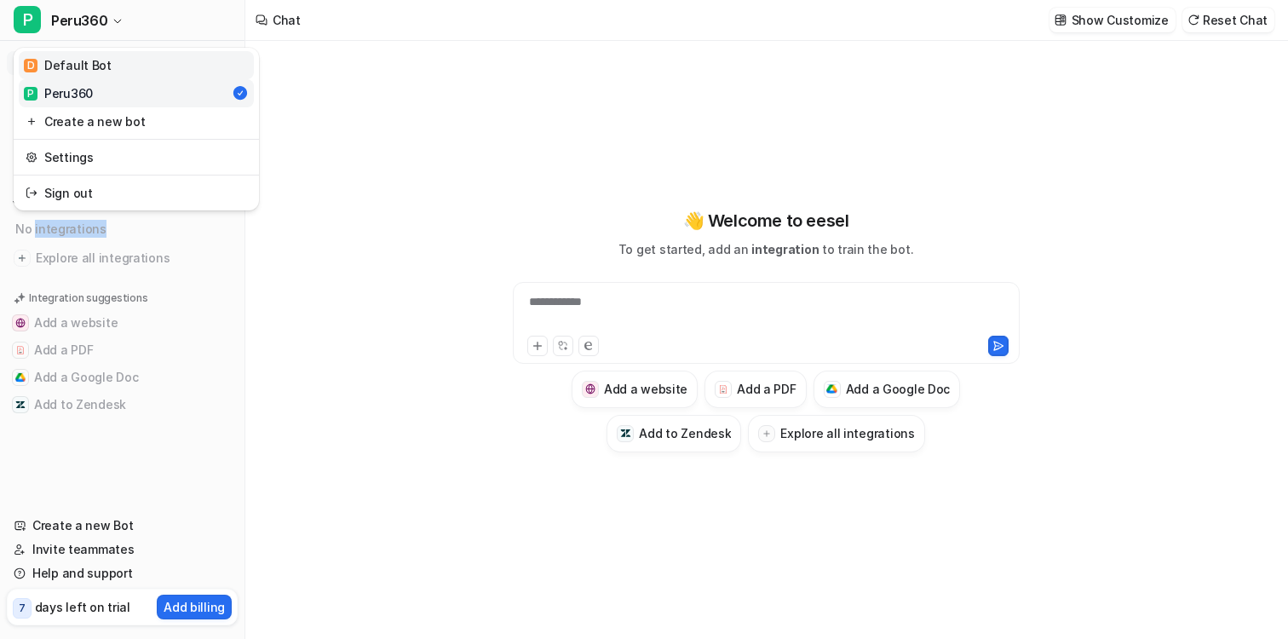
click at [87, 68] on div "D Default Bot" at bounding box center [68, 65] width 88 height 18
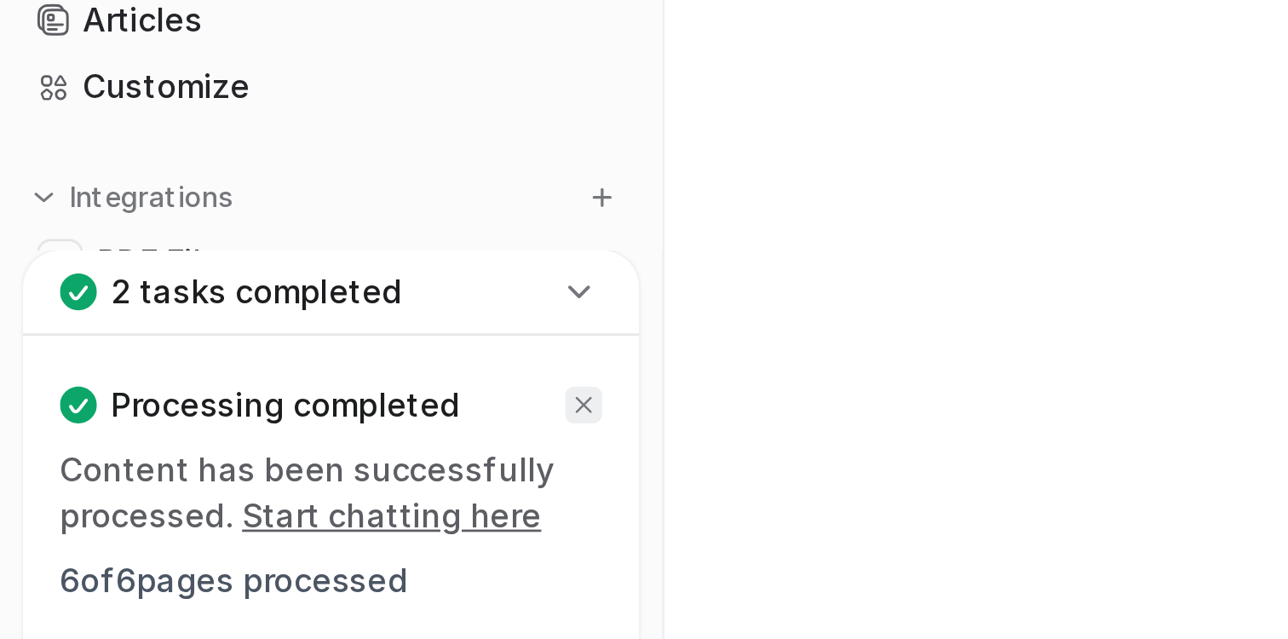
click at [214, 280] on icon at bounding box center [216, 280] width 6 height 6
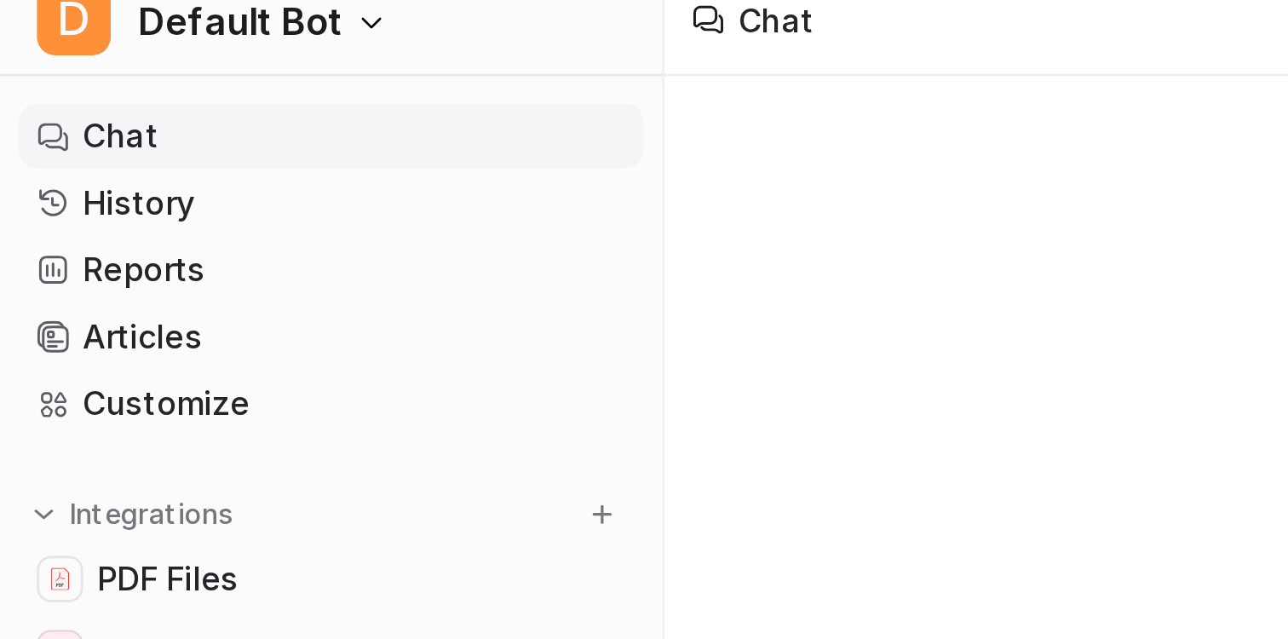
click at [73, 62] on link "Chat" at bounding box center [122, 63] width 231 height 24
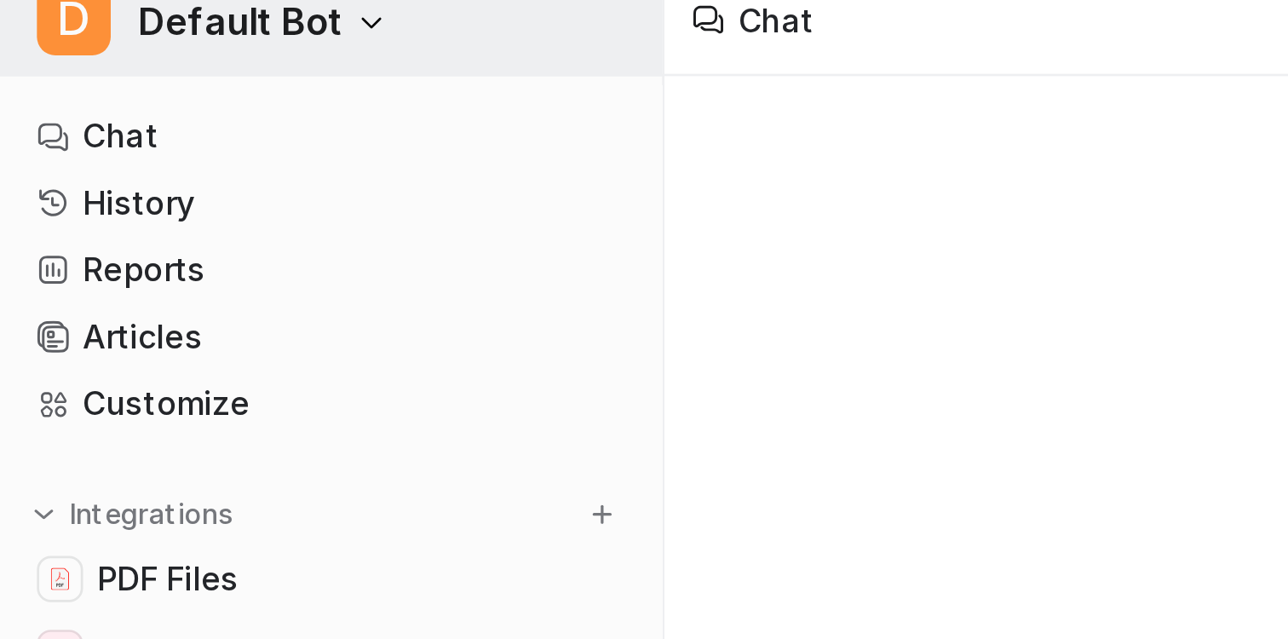
click at [86, 20] on span "Default Bot" at bounding box center [89, 21] width 76 height 24
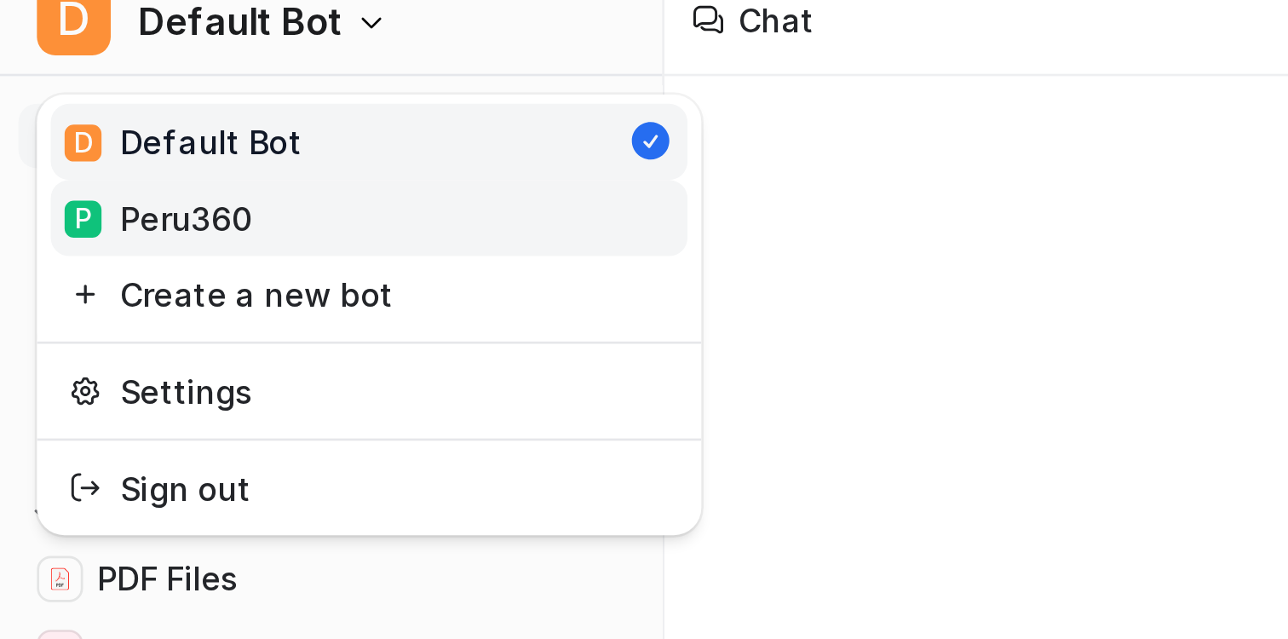
click at [57, 95] on div "P Peru360" at bounding box center [58, 93] width 69 height 18
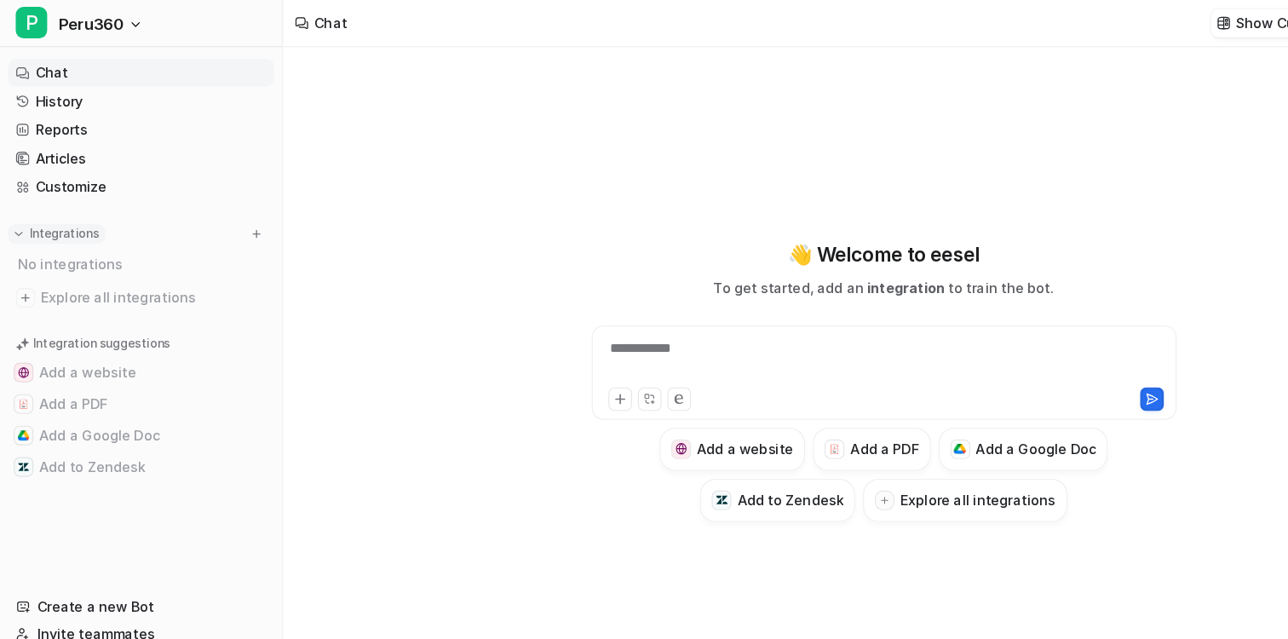
click at [62, 197] on p "Integrations" at bounding box center [56, 203] width 60 height 14
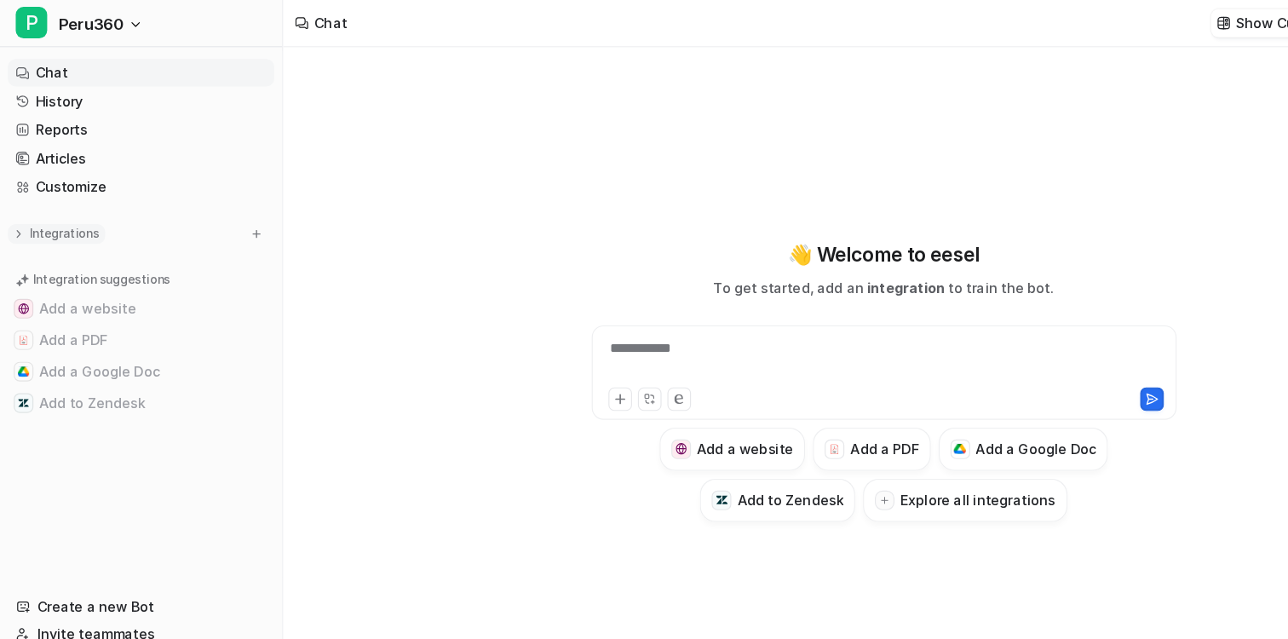
click at [62, 197] on p "Integrations" at bounding box center [56, 203] width 60 height 14
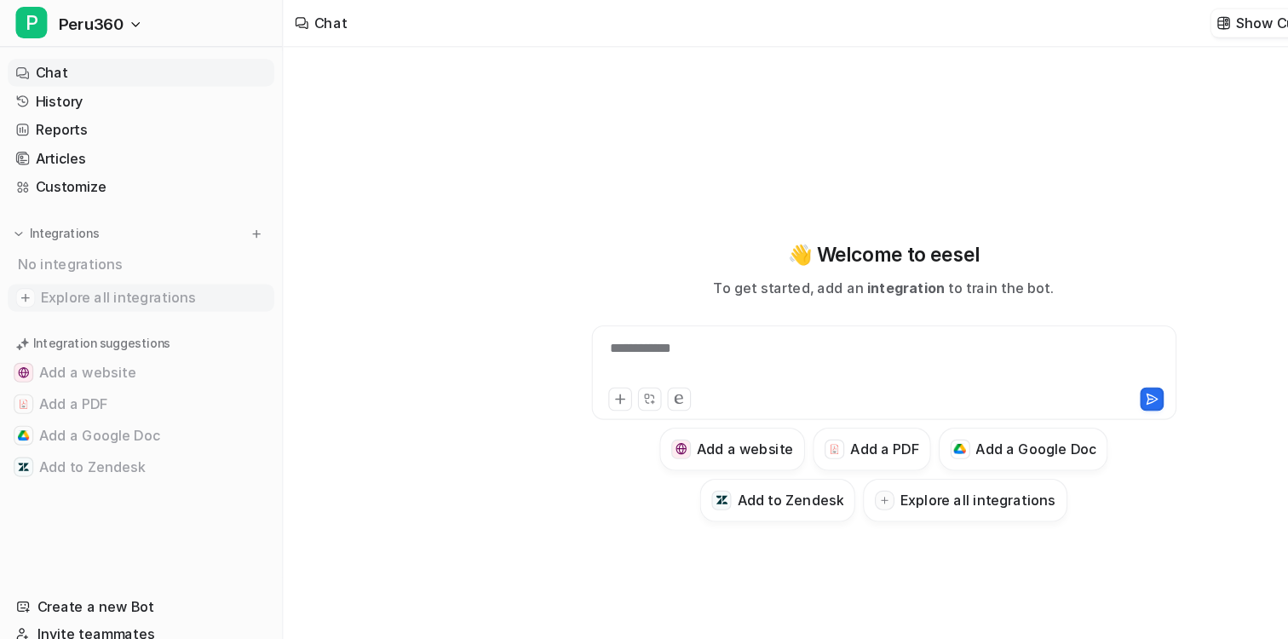
click at [43, 256] on span "Explore all integrations" at bounding box center [133, 258] width 195 height 27
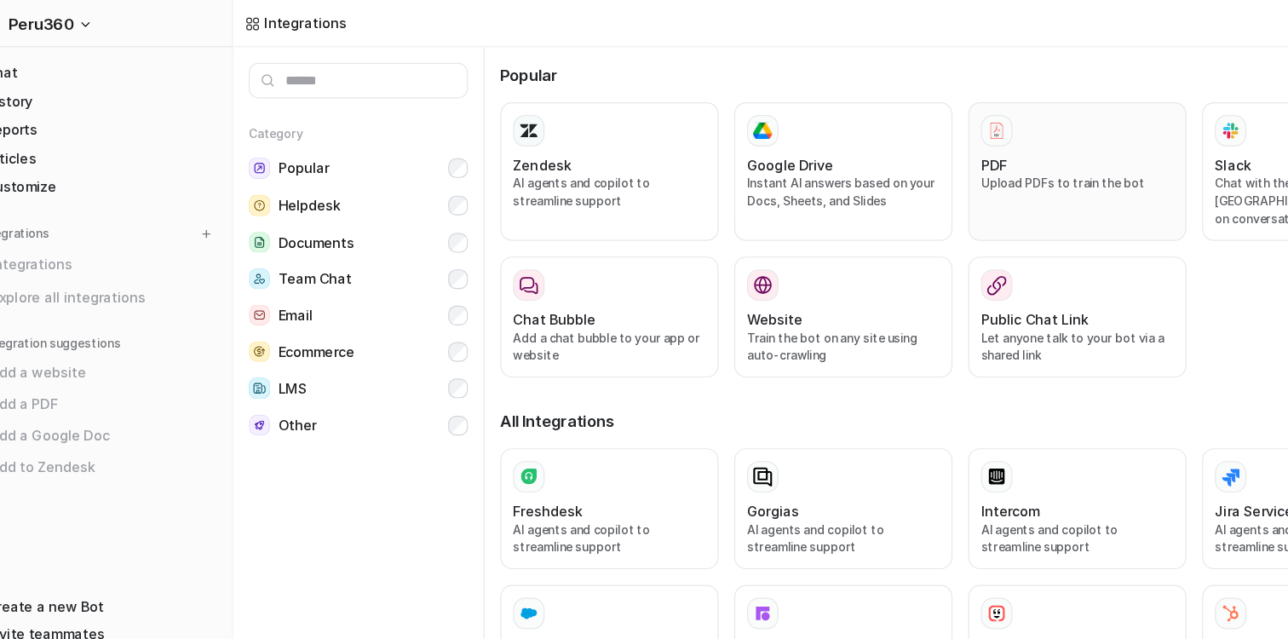
click at [967, 126] on div at bounding box center [977, 113] width 167 height 27
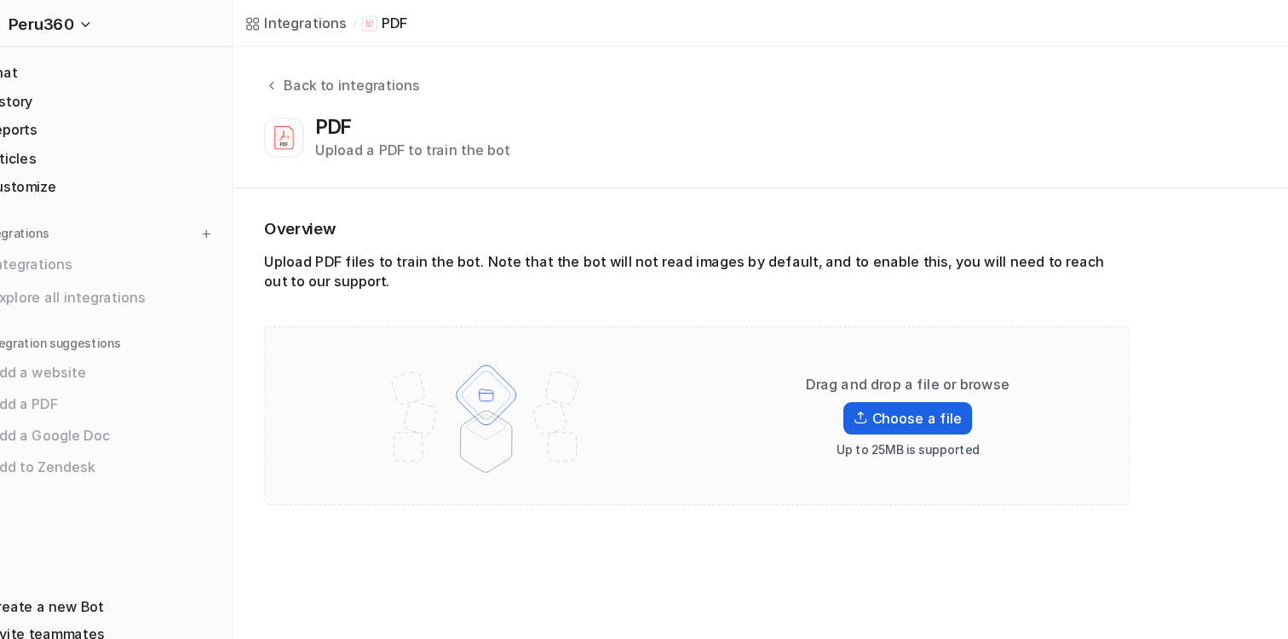
click at [817, 361] on label "Choose a file" at bounding box center [830, 362] width 111 height 28
click at [0, 0] on input "Choose a file" at bounding box center [0, 0] width 0 height 0
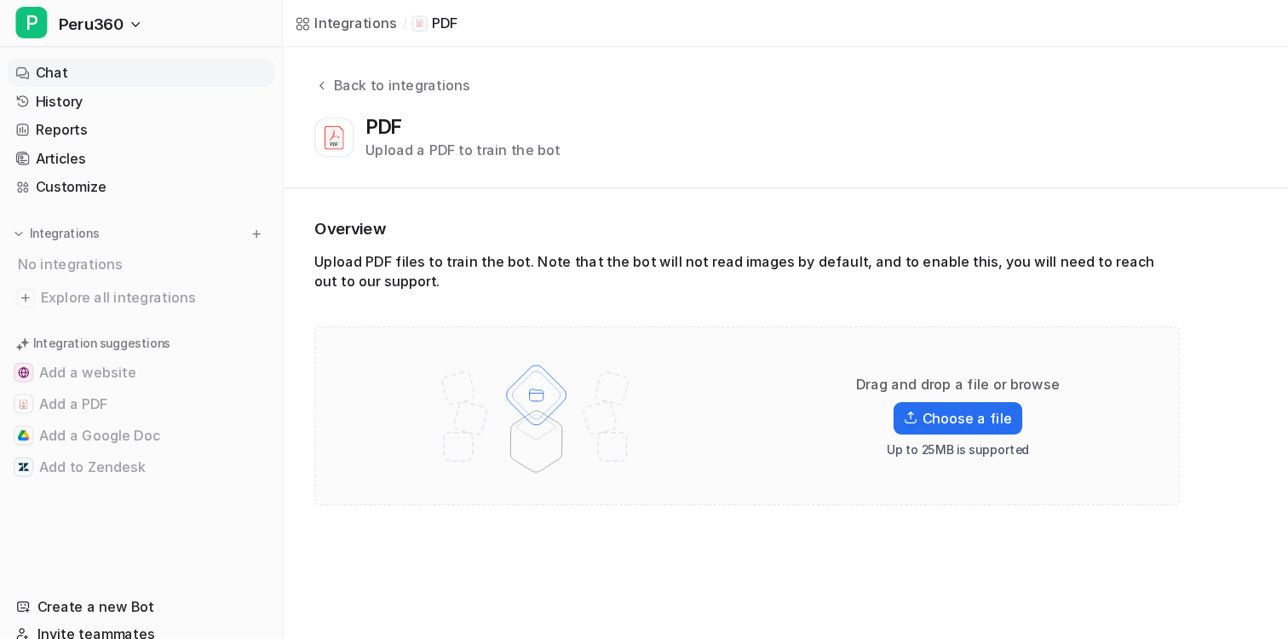
click at [49, 64] on link "Chat" at bounding box center [122, 63] width 231 height 24
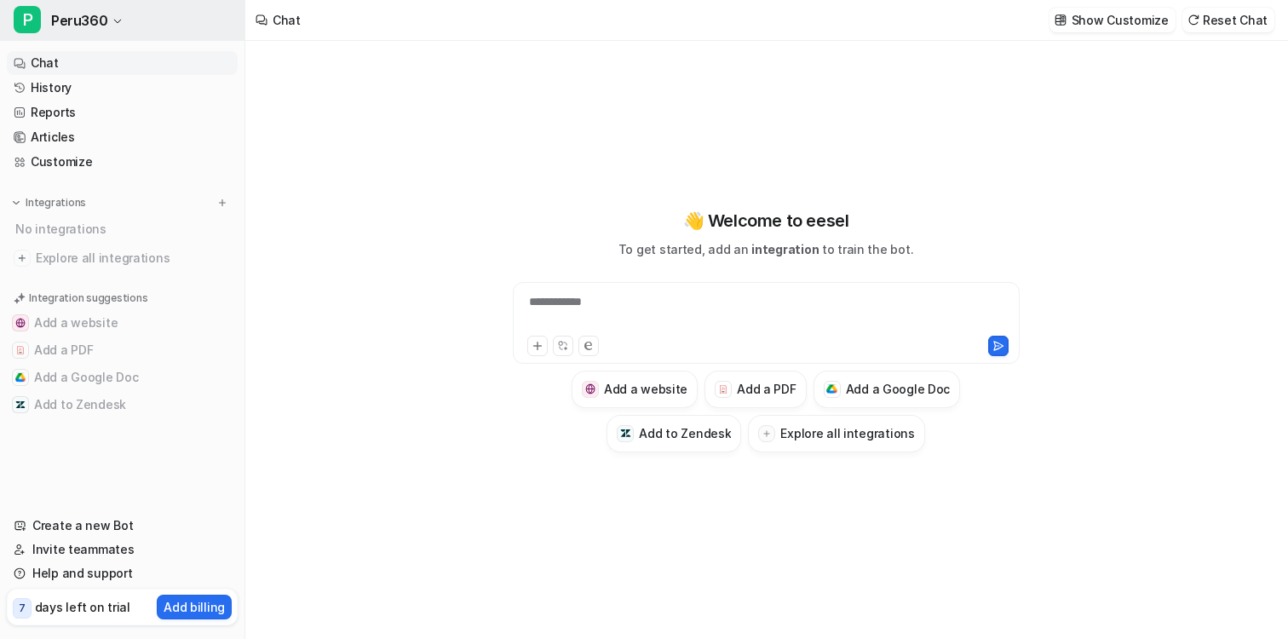
click at [95, 3] on button "P Peru360" at bounding box center [122, 20] width 245 height 41
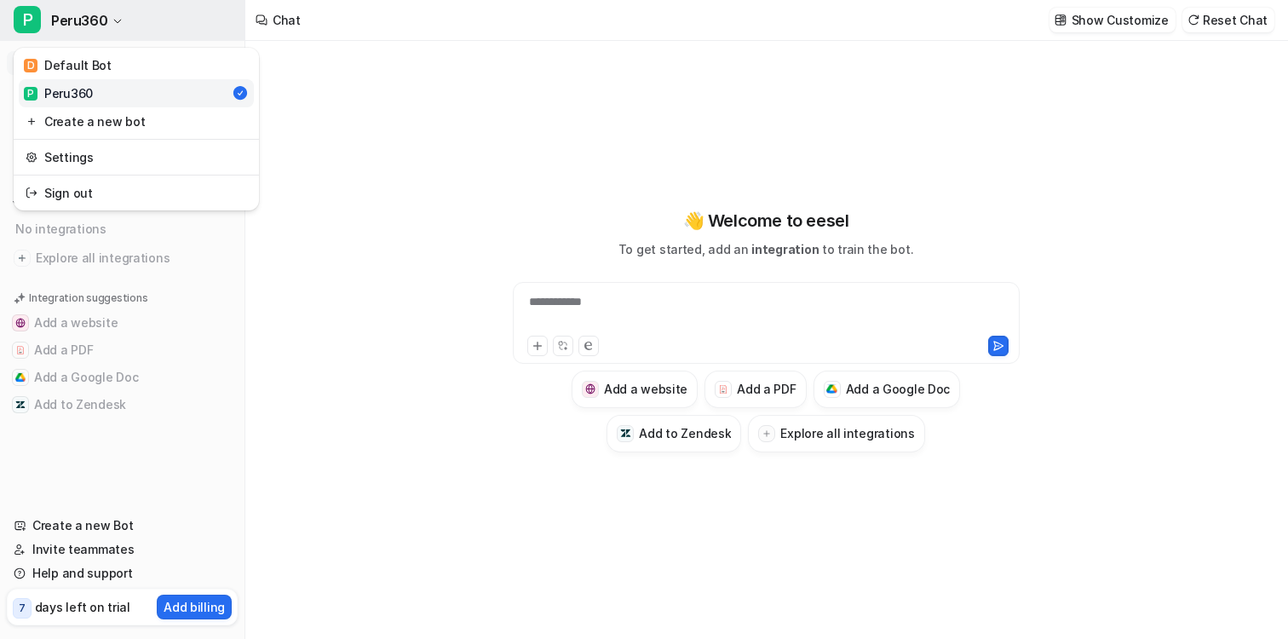
click at [83, 20] on span "Peru360" at bounding box center [79, 21] width 56 height 24
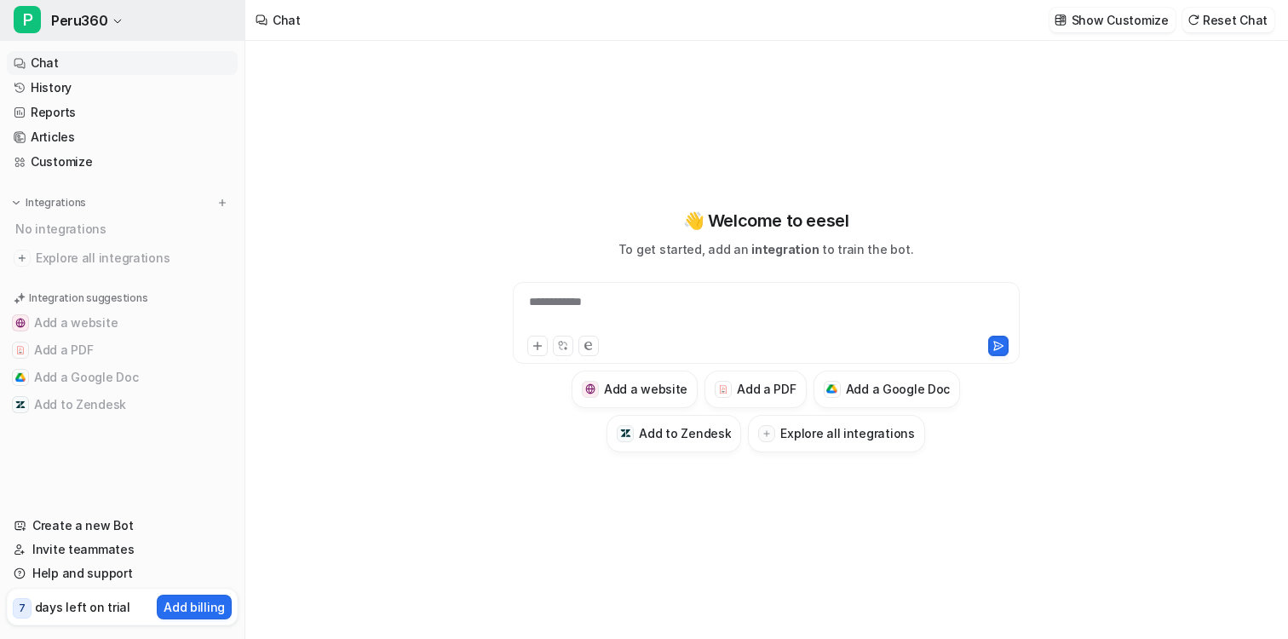
click at [83, 20] on span "Peru360" at bounding box center [79, 21] width 56 height 24
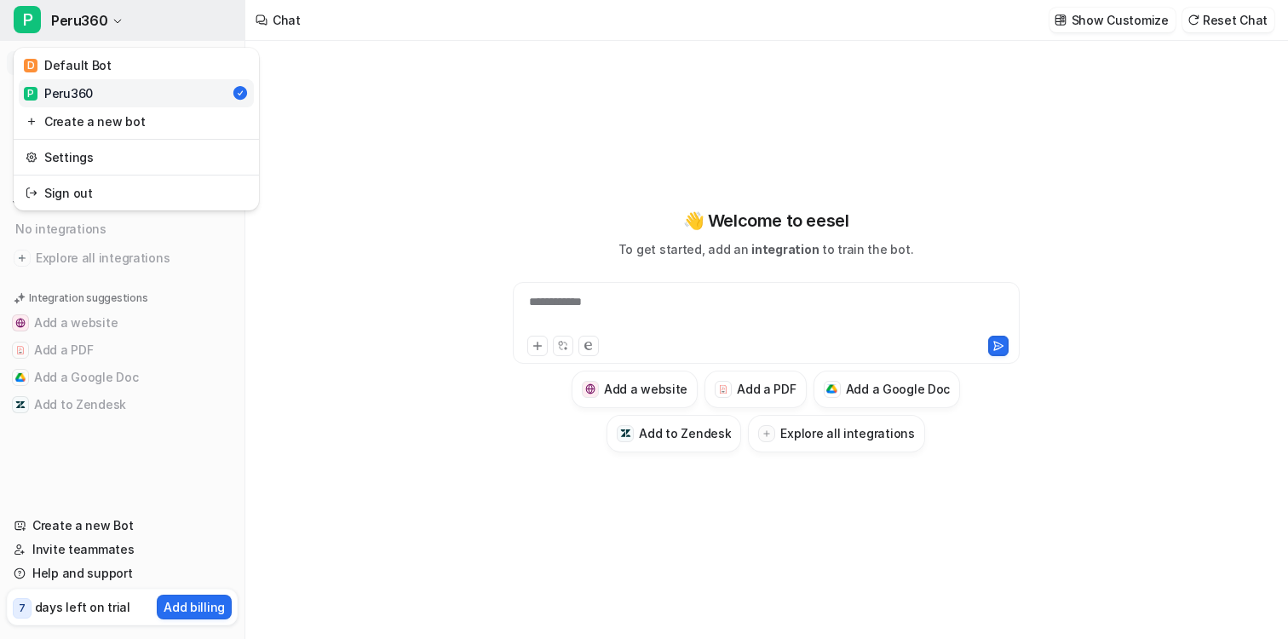
click at [83, 20] on span "Peru360" at bounding box center [79, 21] width 56 height 24
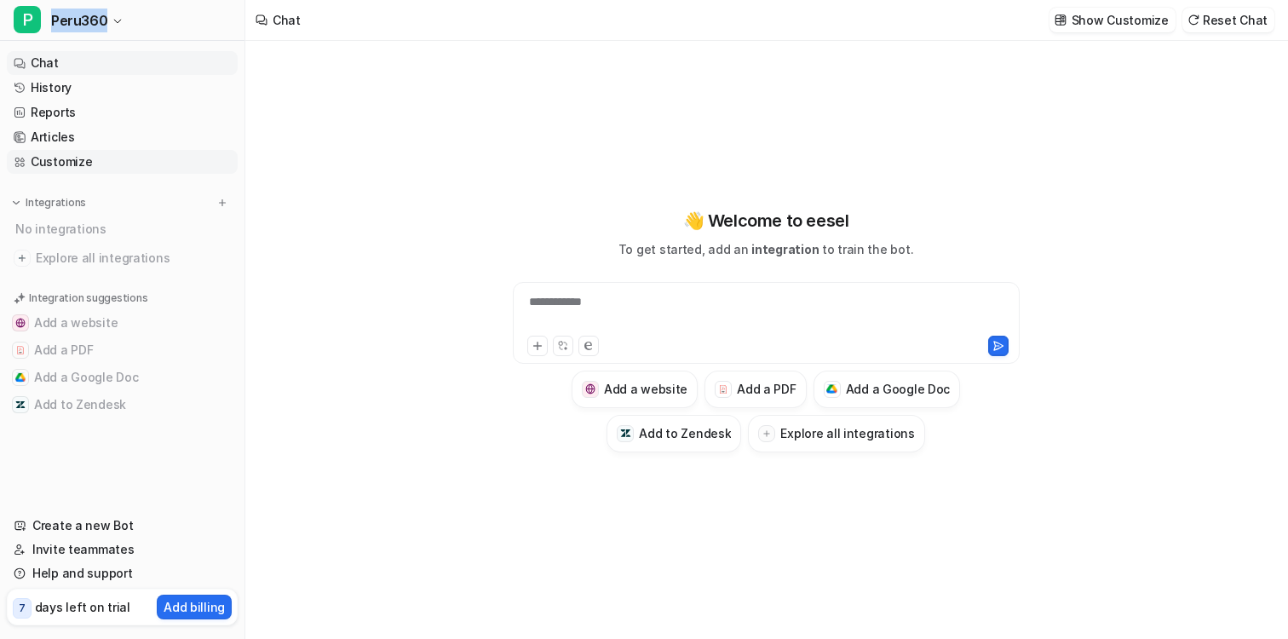
click at [69, 158] on link "Customize" at bounding box center [122, 162] width 231 height 24
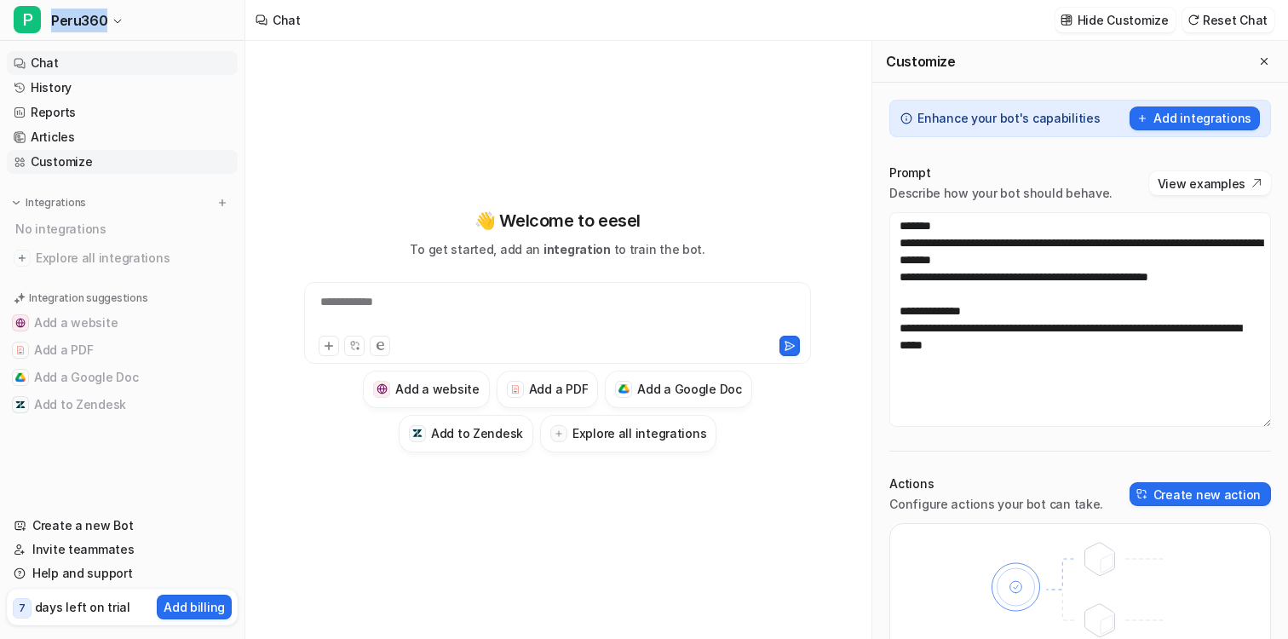
click at [54, 159] on link "Customize" at bounding box center [122, 162] width 231 height 24
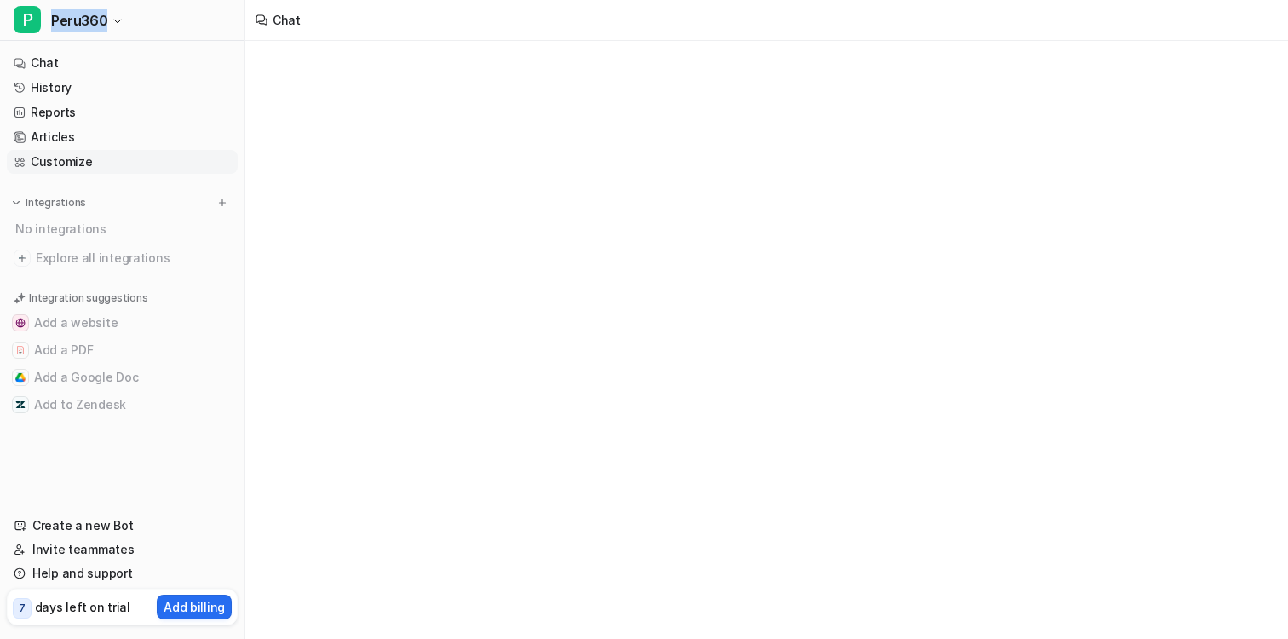
click at [54, 159] on link "Customize" at bounding box center [122, 162] width 231 height 24
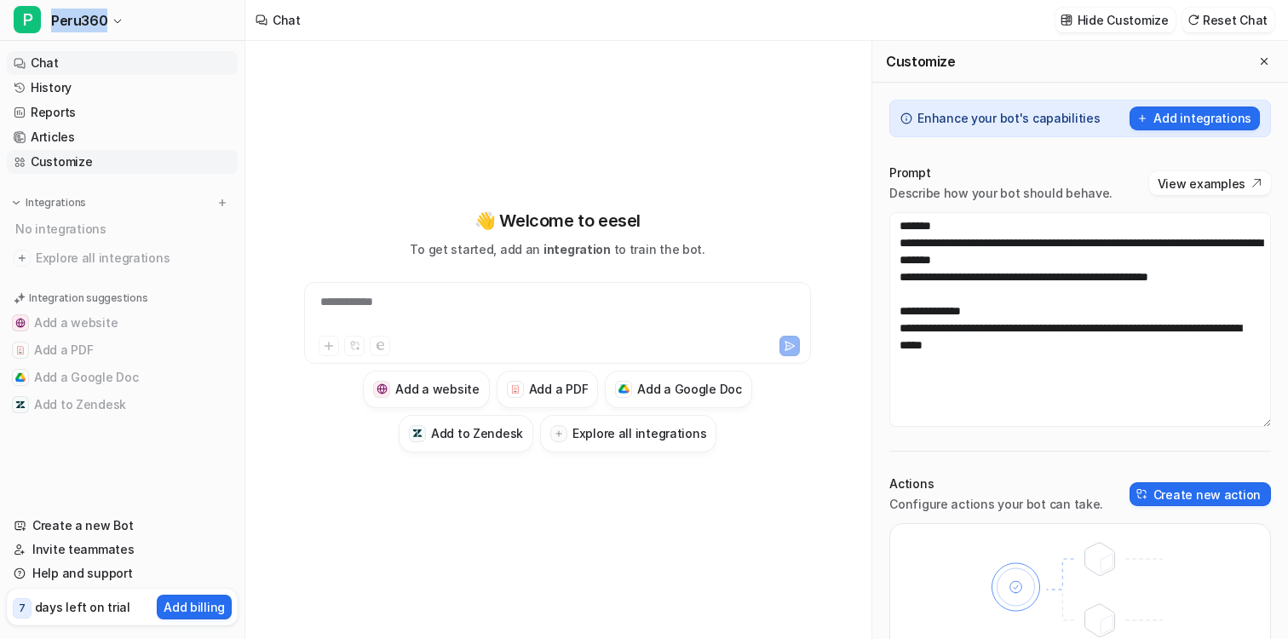
click at [54, 159] on link "Customize" at bounding box center [122, 162] width 231 height 24
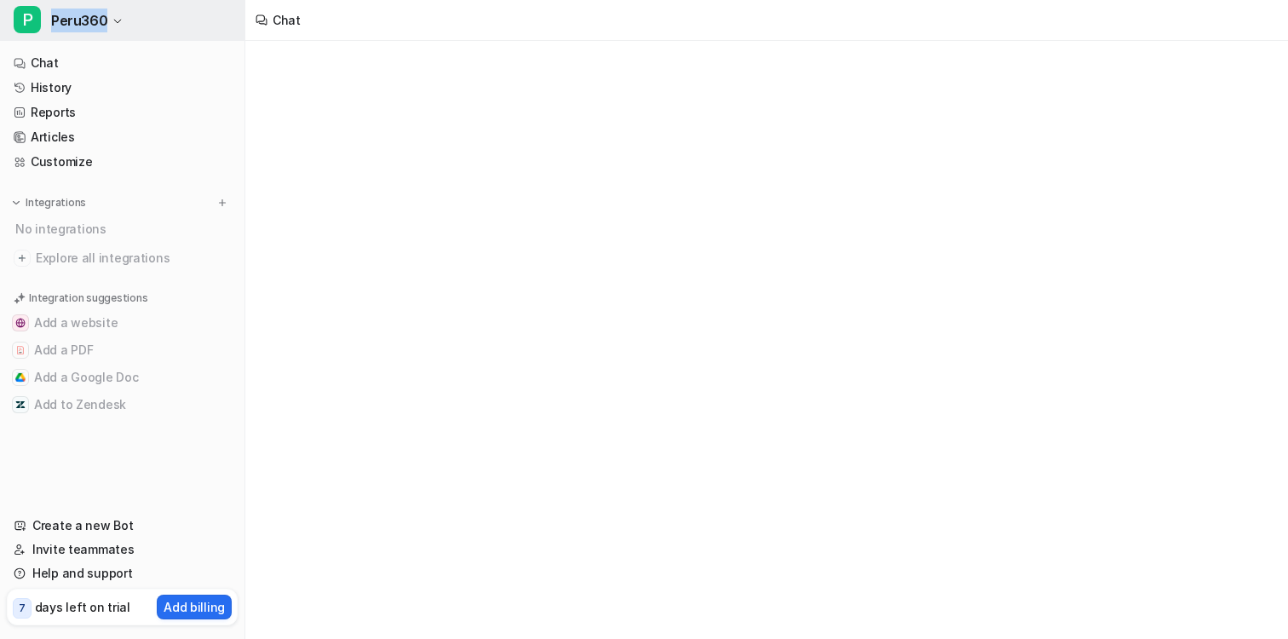
click at [119, 29] on button "P Peru360" at bounding box center [122, 20] width 245 height 41
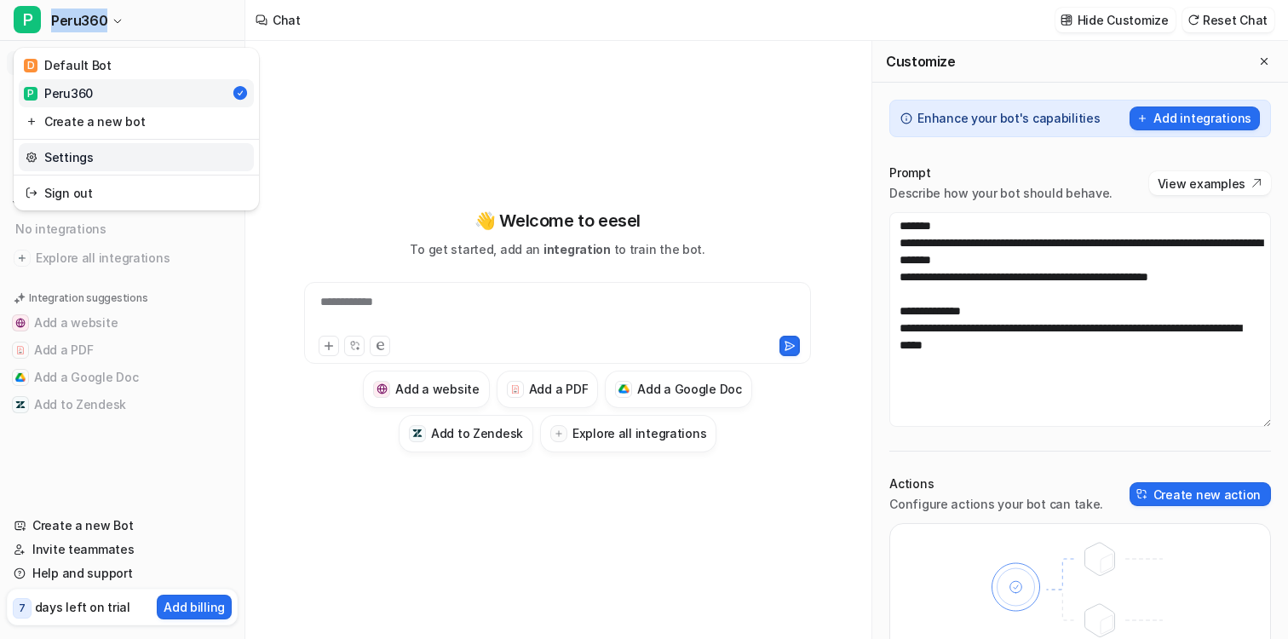
click at [83, 158] on link "Settings" at bounding box center [136, 157] width 235 height 28
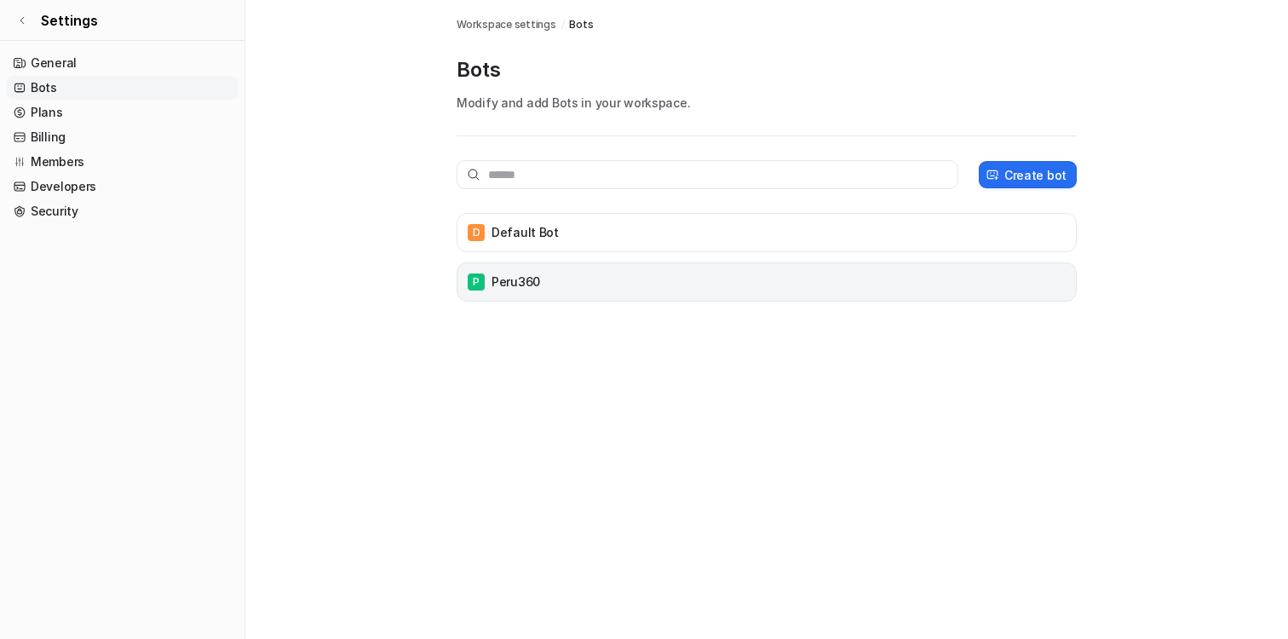
click at [596, 295] on div "P Peru360" at bounding box center [767, 281] width 620 height 39
click at [590, 282] on div "P Peru360" at bounding box center [766, 282] width 605 height 24
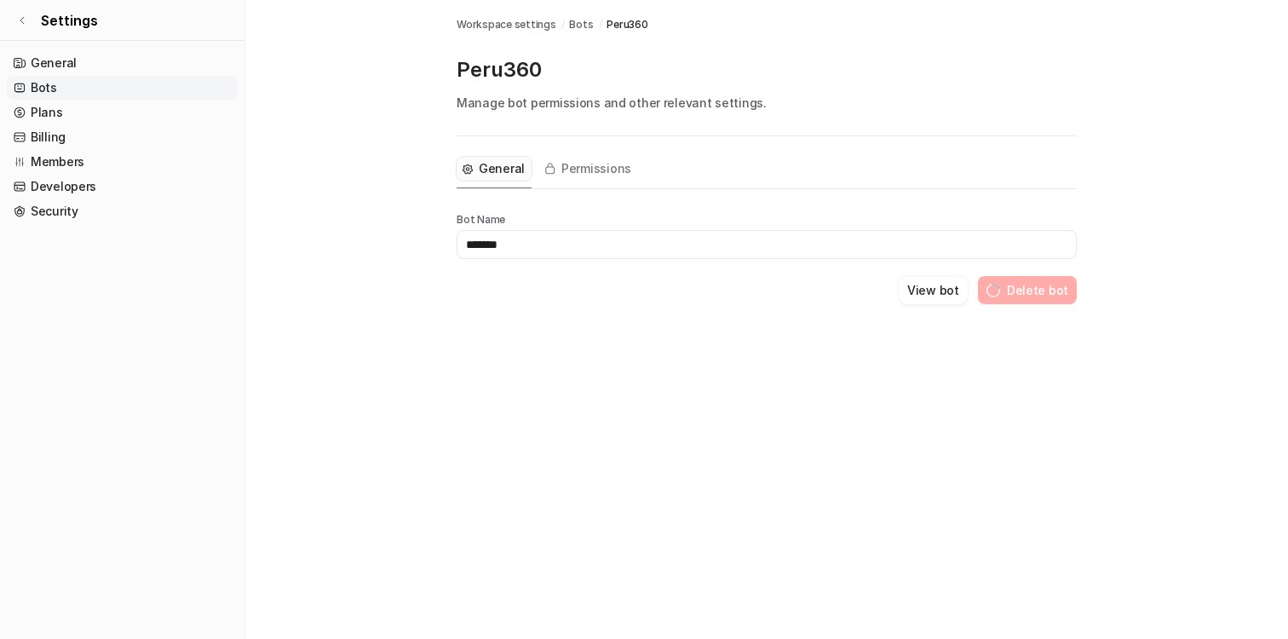
click at [521, 264] on div "Bot Name ******* View bot Delete bot" at bounding box center [767, 246] width 620 height 115
click at [525, 259] on div "Bot Name ******* View bot Delete bot" at bounding box center [767, 246] width 620 height 115
click at [538, 241] on input "*******" at bounding box center [767, 244] width 620 height 29
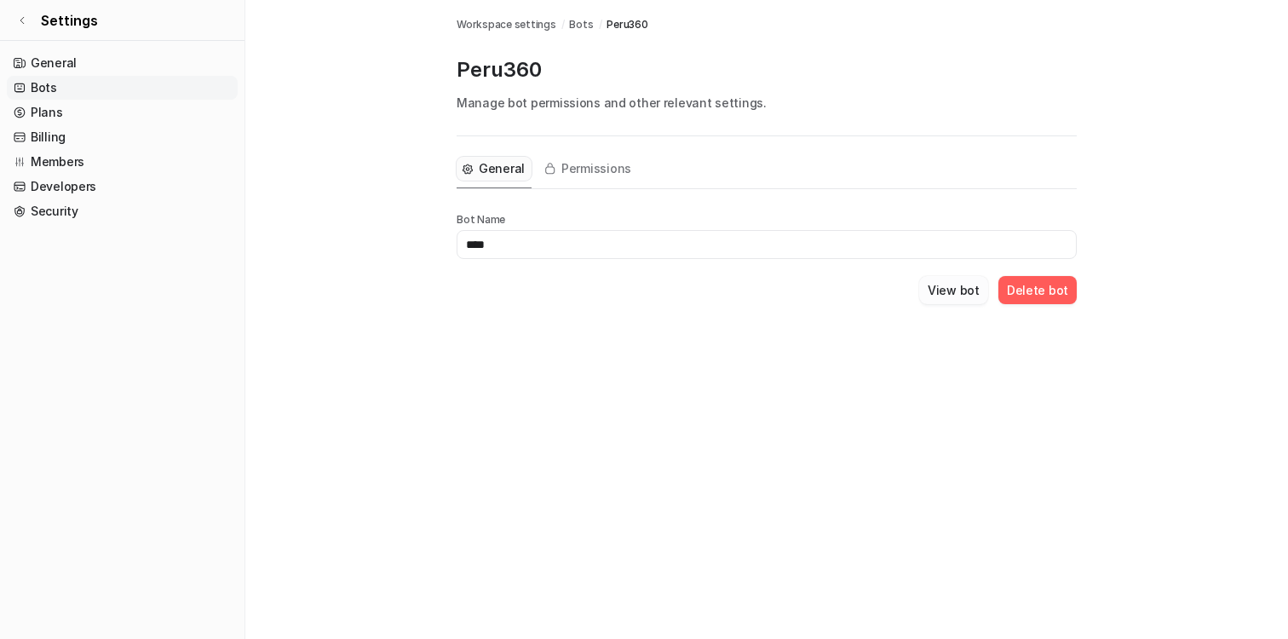
type input "****"
drag, startPoint x: 947, startPoint y: 291, endPoint x: 660, endPoint y: 317, distance: 287.5
click at [660, 317] on div "General Permissions Bot Name **** View bot Delete bot" at bounding box center [767, 240] width 620 height 209
click at [954, 293] on button "View bot" at bounding box center [953, 290] width 69 height 28
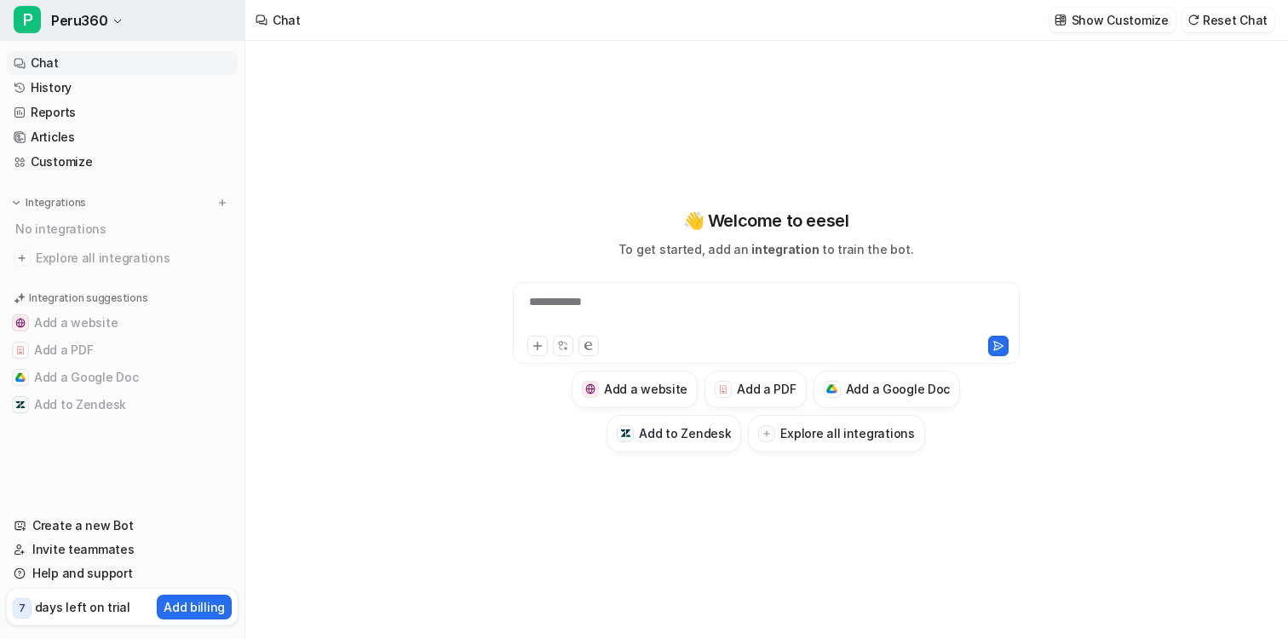
click at [95, 17] on span "Peru360" at bounding box center [79, 21] width 56 height 24
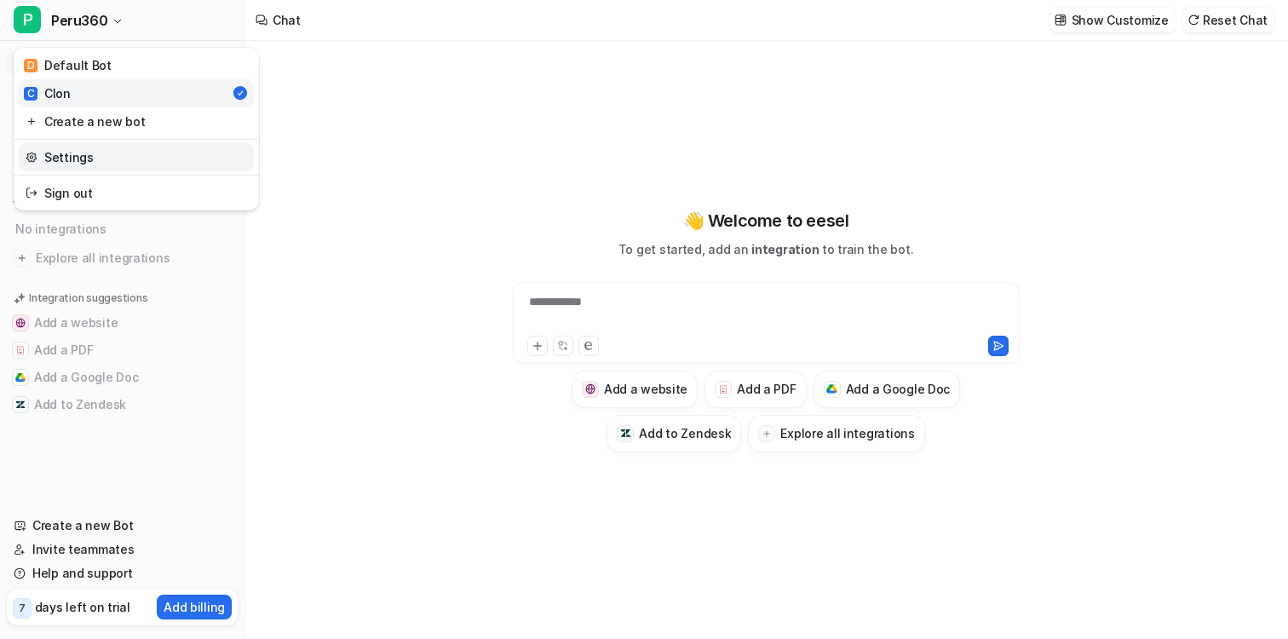
click at [92, 151] on link "Settings" at bounding box center [136, 157] width 235 height 28
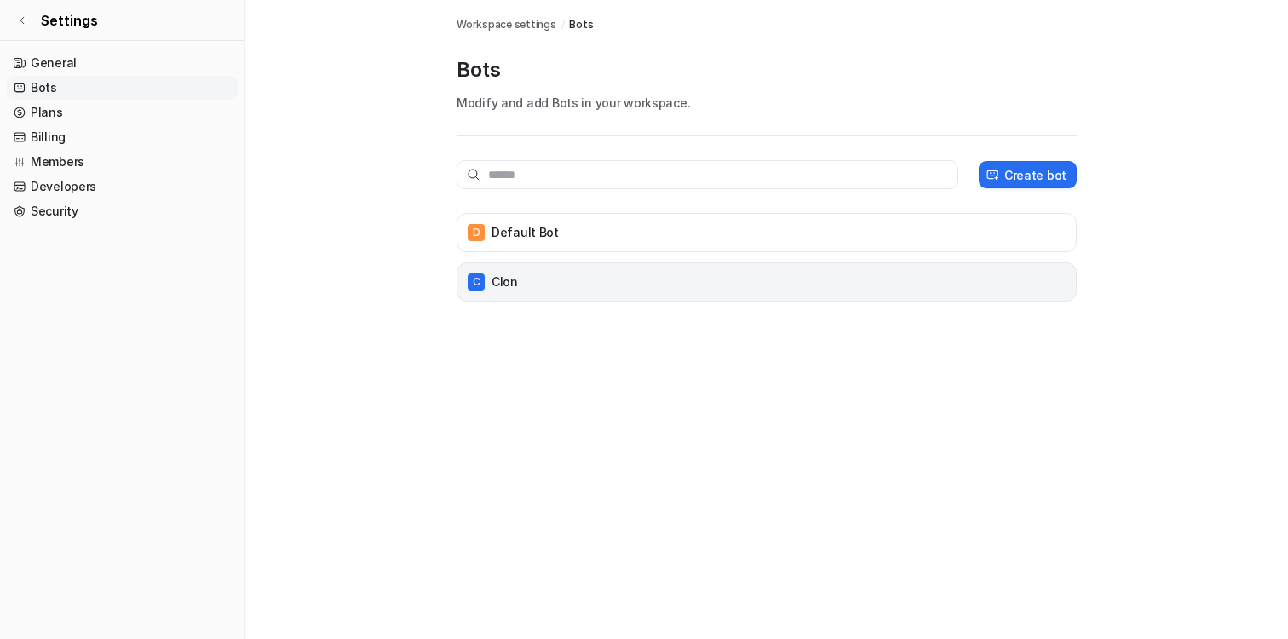
click at [629, 273] on div "C Clon" at bounding box center [766, 282] width 605 height 24
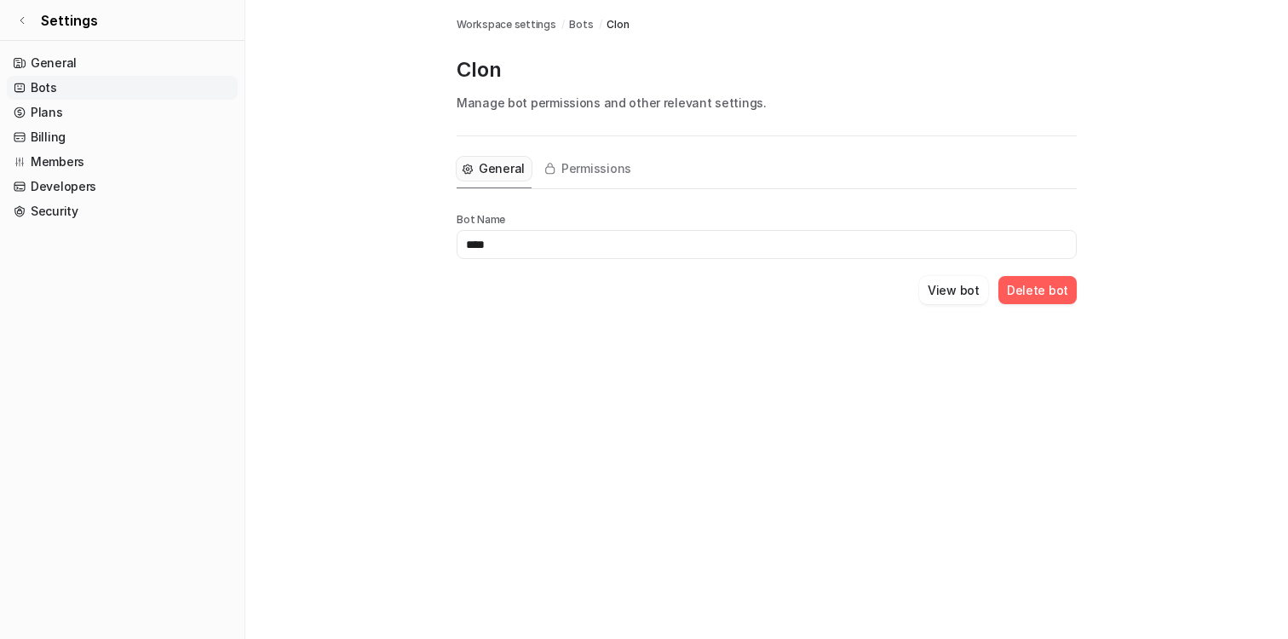
click at [683, 241] on input "****" at bounding box center [767, 244] width 620 height 29
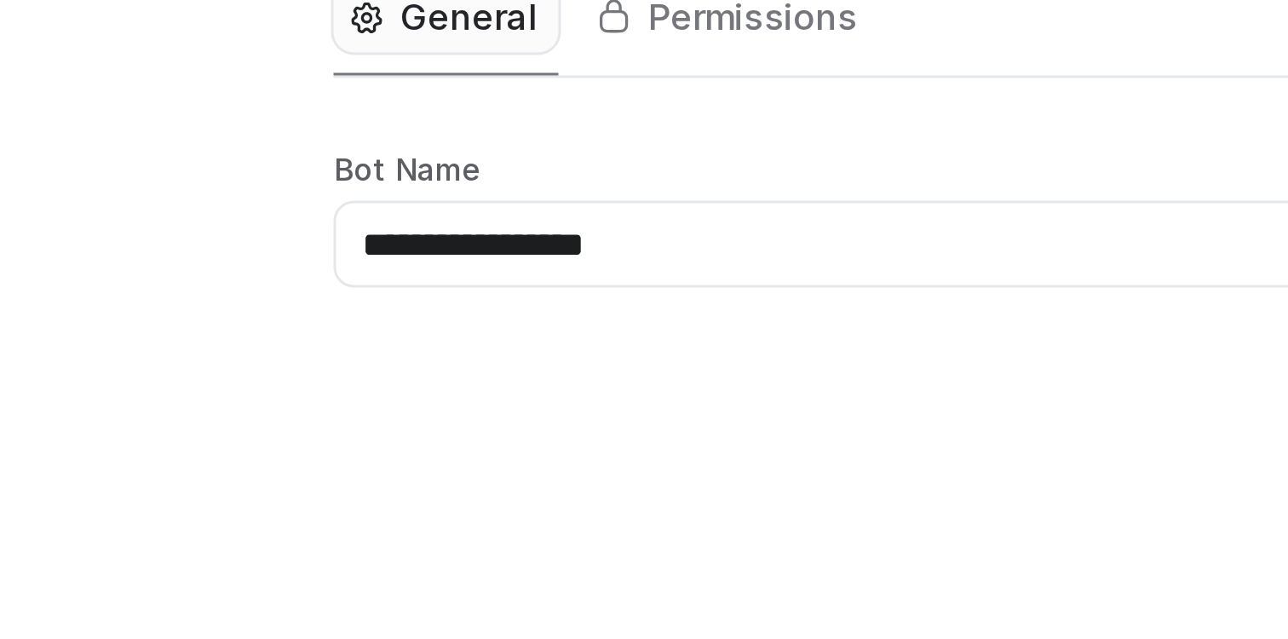
click at [501, 245] on input "**********" at bounding box center [767, 244] width 620 height 29
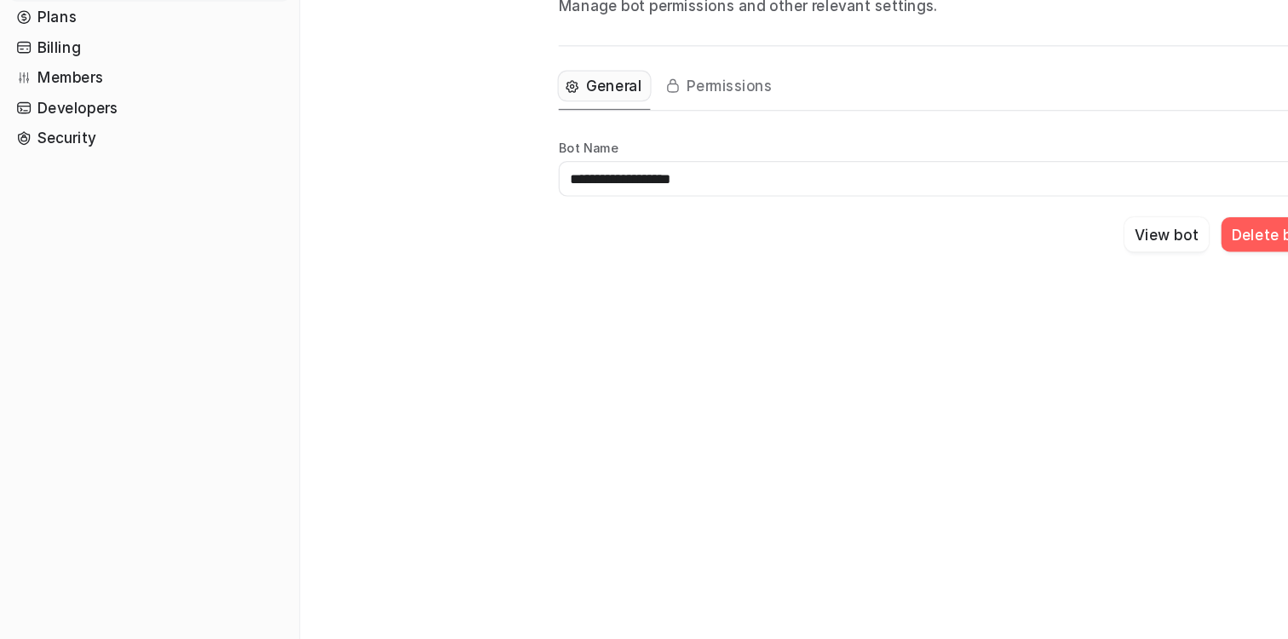
type input "**********"
click at [850, 355] on div "**********" at bounding box center [644, 319] width 1288 height 639
click at [938, 284] on button "View bot" at bounding box center [953, 290] width 69 height 28
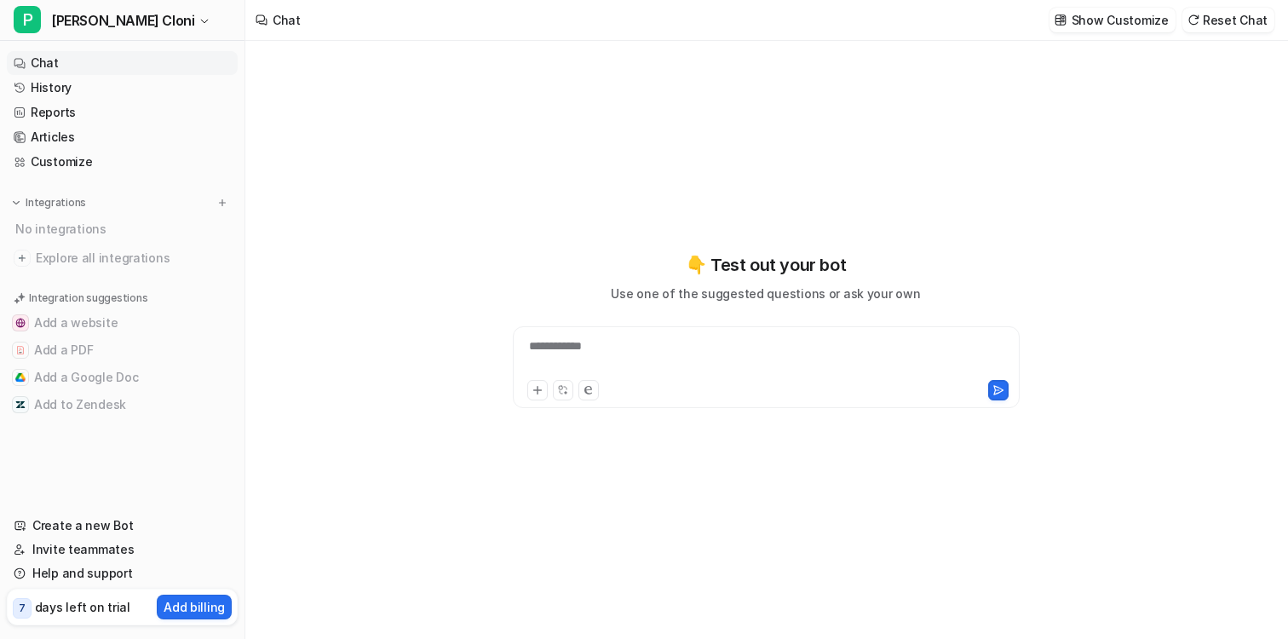
type textarea "**********"
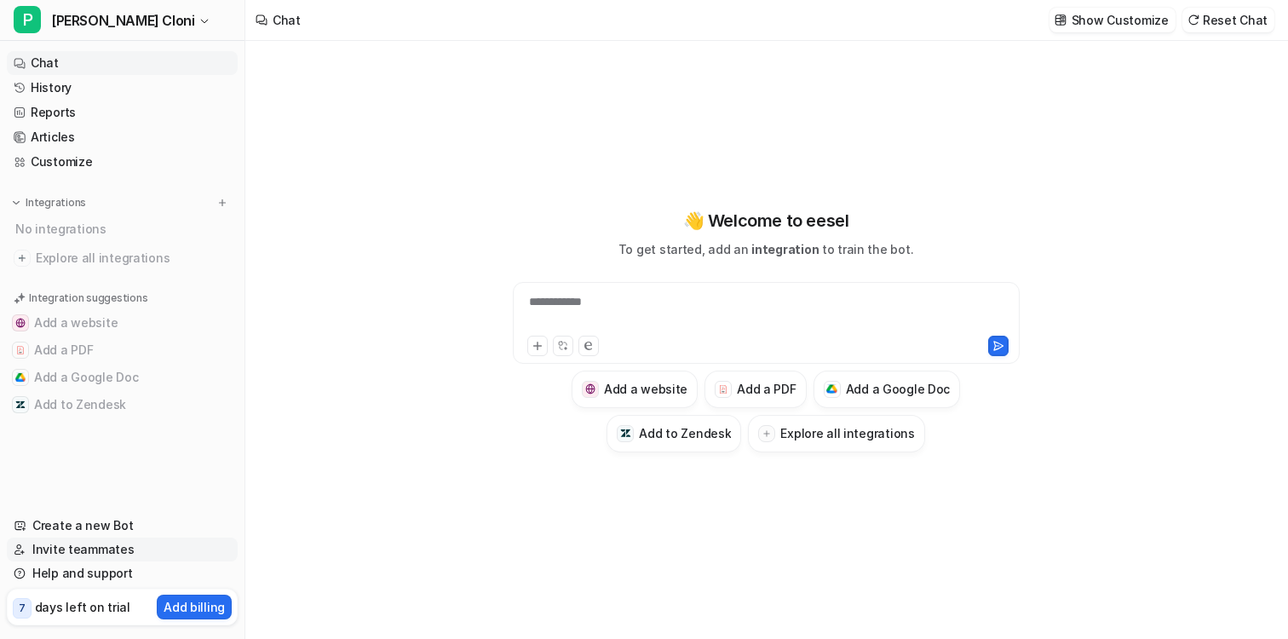
click at [41, 547] on link "Invite teammates" at bounding box center [122, 550] width 231 height 24
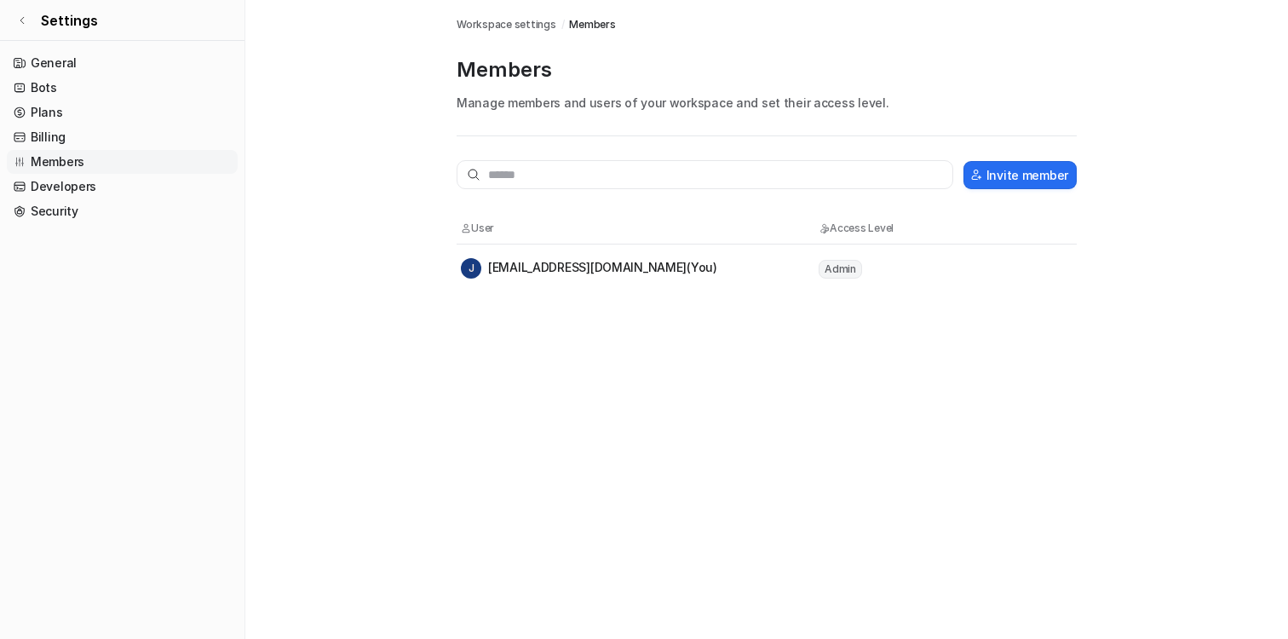
drag, startPoint x: 1012, startPoint y: 166, endPoint x: 572, endPoint y: 95, distance: 446.3
click at [570, 94] on div "Workspace settings / Members Members Manage members and users of your workspace…" at bounding box center [767, 146] width 620 height 292
click at [15, 10] on link "Settings" at bounding box center [122, 20] width 245 height 41
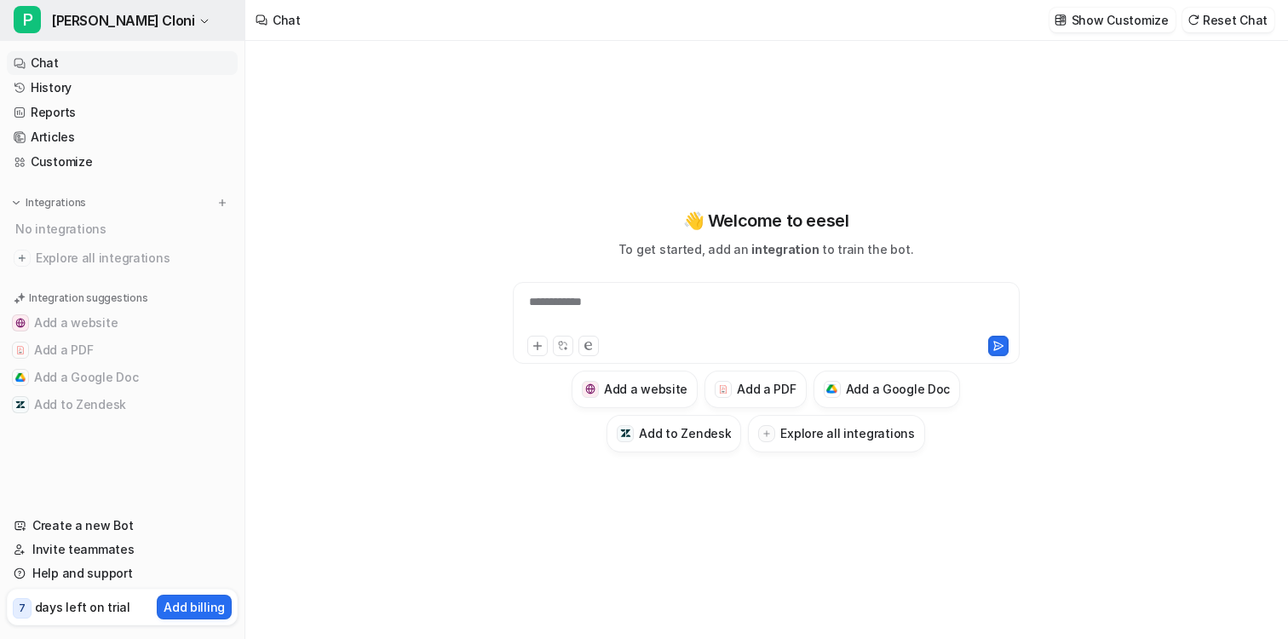
click at [116, 14] on span "Peloni Maloni Cloni" at bounding box center [122, 21] width 143 height 24
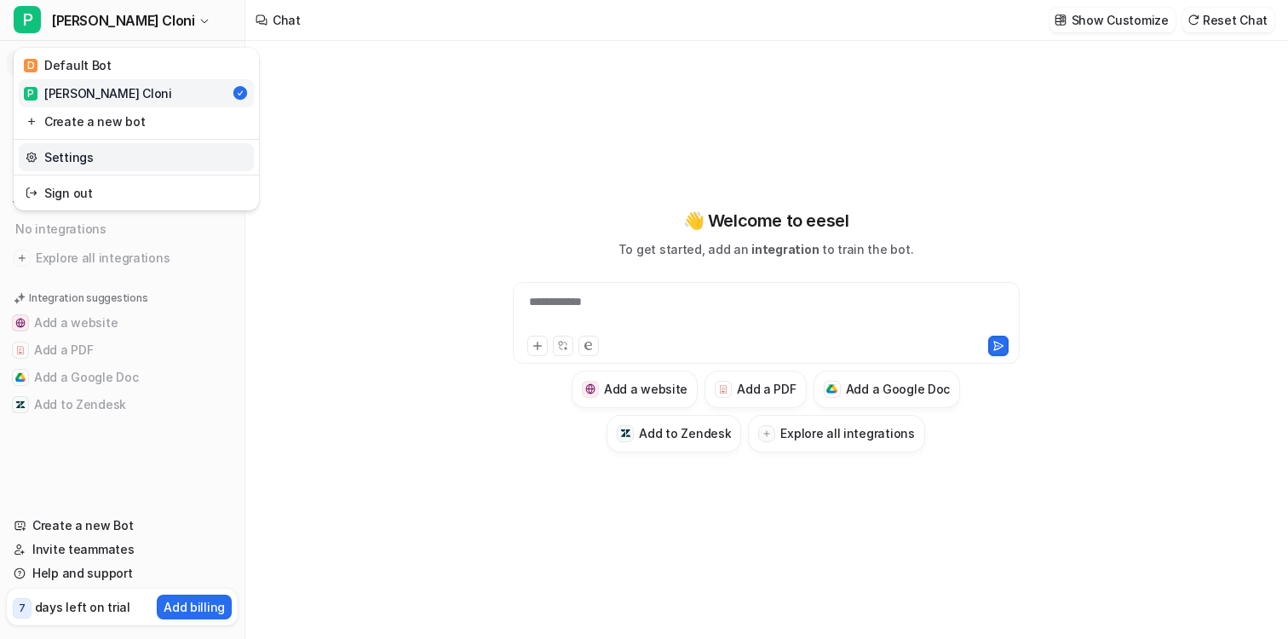
click at [118, 160] on link "Settings" at bounding box center [136, 157] width 235 height 28
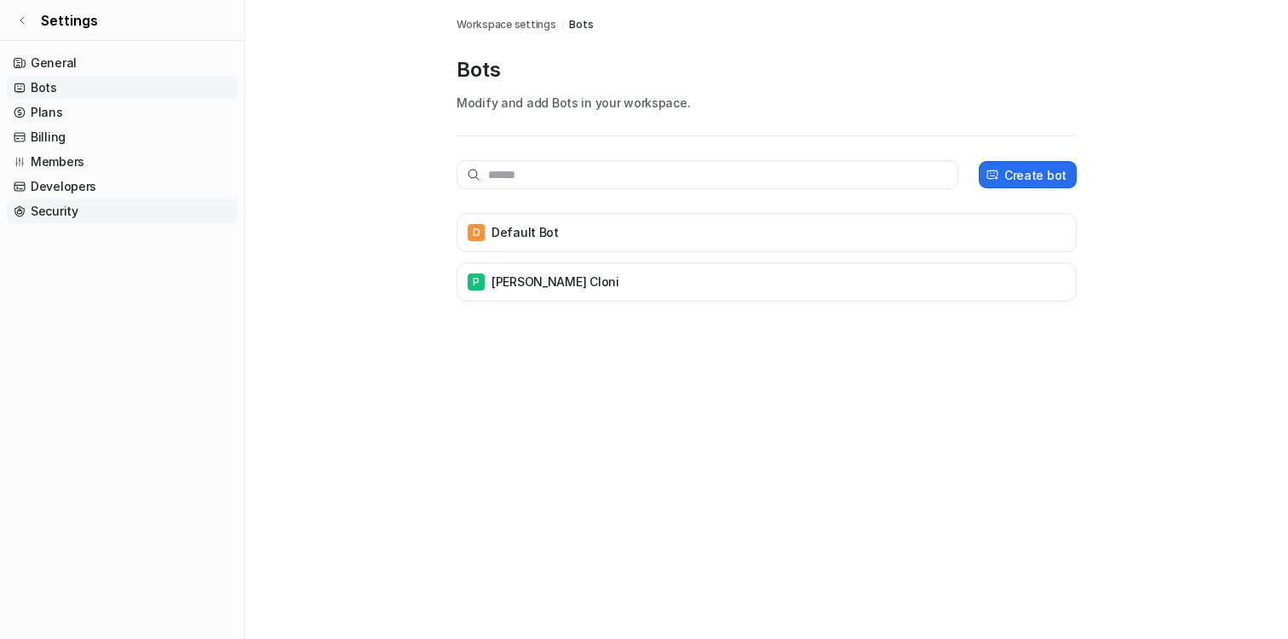
click at [54, 208] on link "Security" at bounding box center [122, 211] width 231 height 24
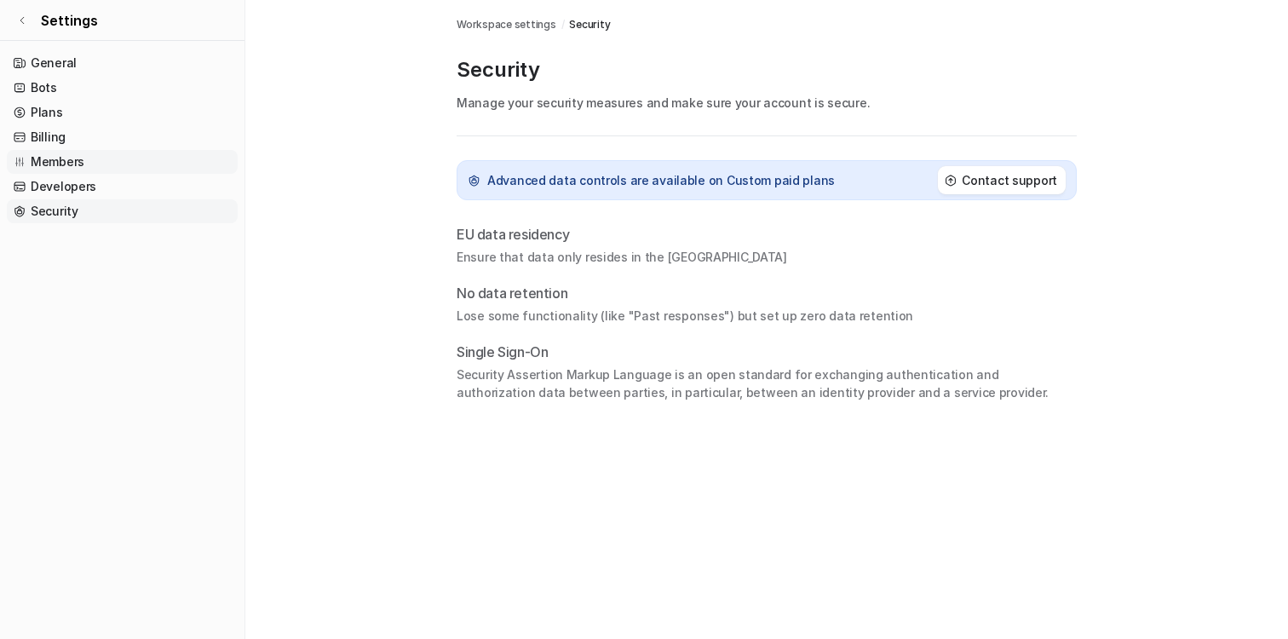
click at [72, 156] on link "Members" at bounding box center [122, 162] width 231 height 24
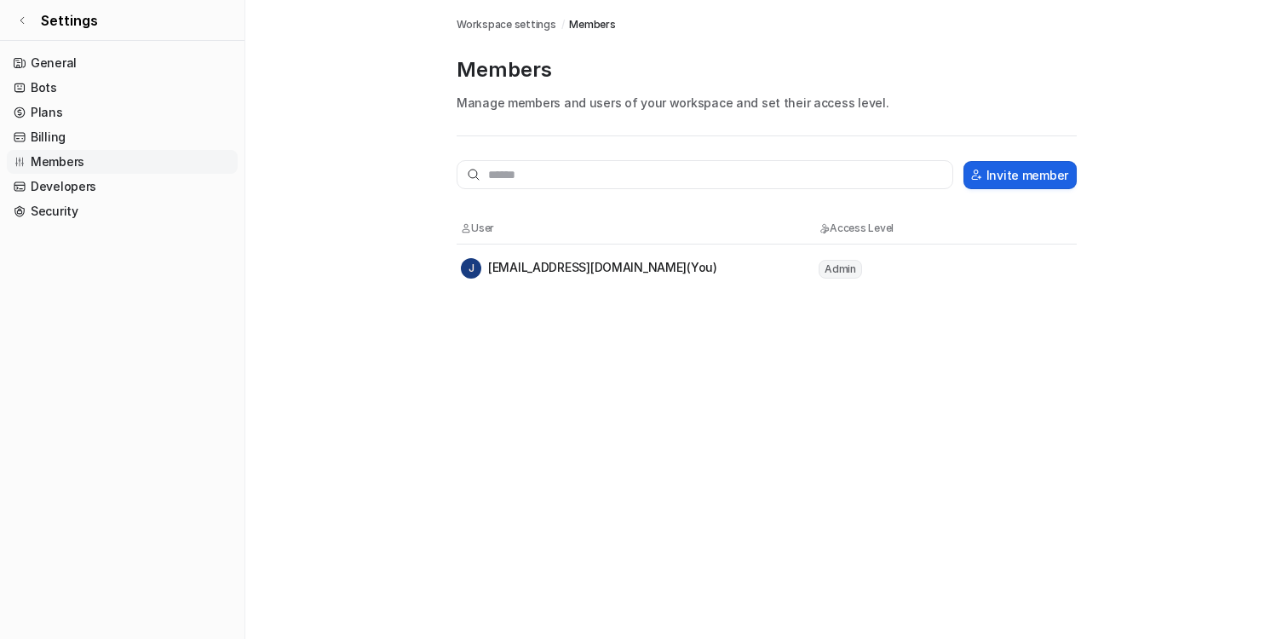
click at [1022, 169] on button "Invite member" at bounding box center [1020, 175] width 113 height 28
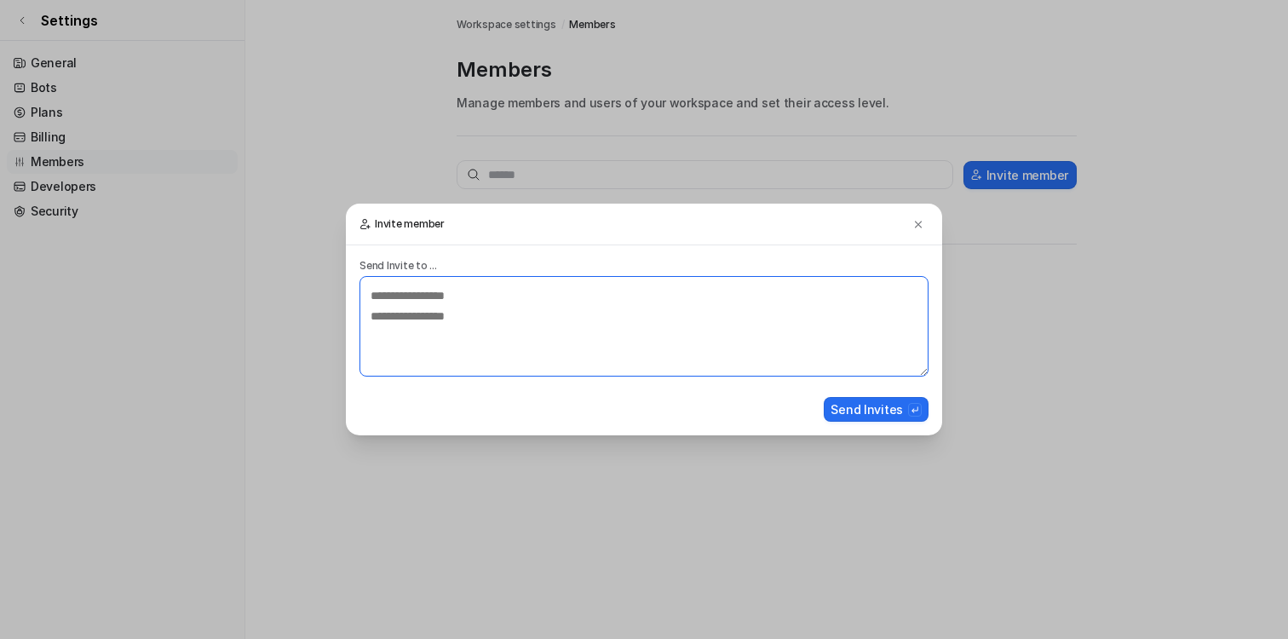
click at [527, 293] on textarea at bounding box center [644, 326] width 569 height 101
type textarea "**********"
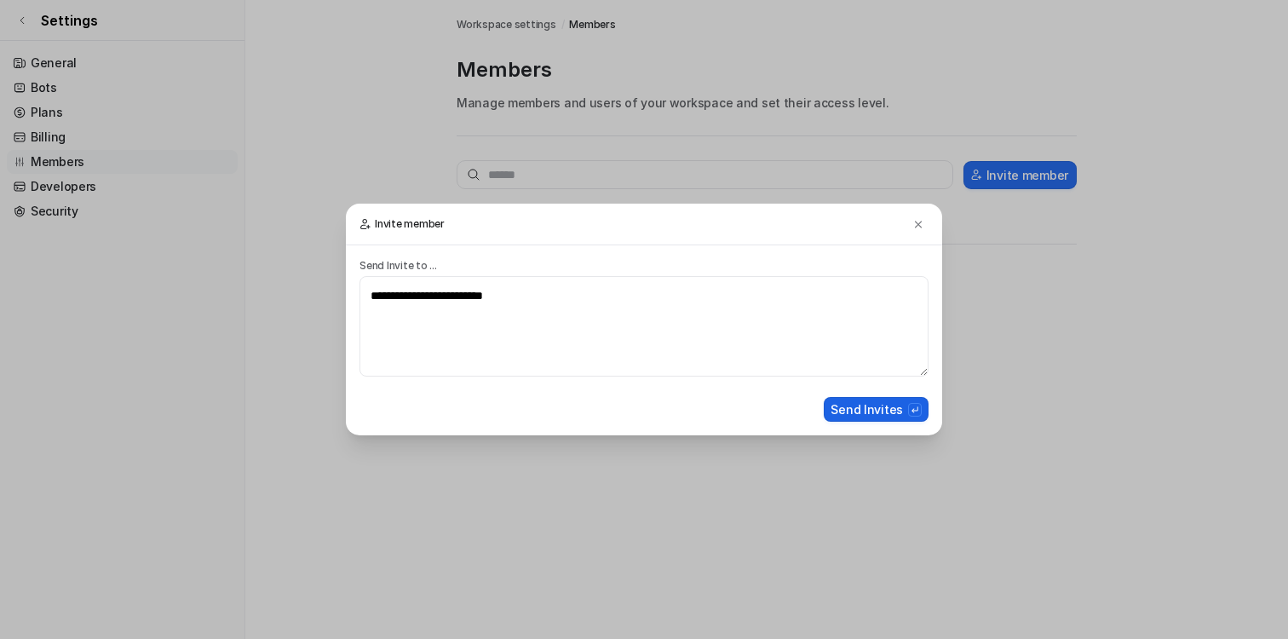
click at [848, 407] on button "Send Invites" at bounding box center [876, 409] width 105 height 25
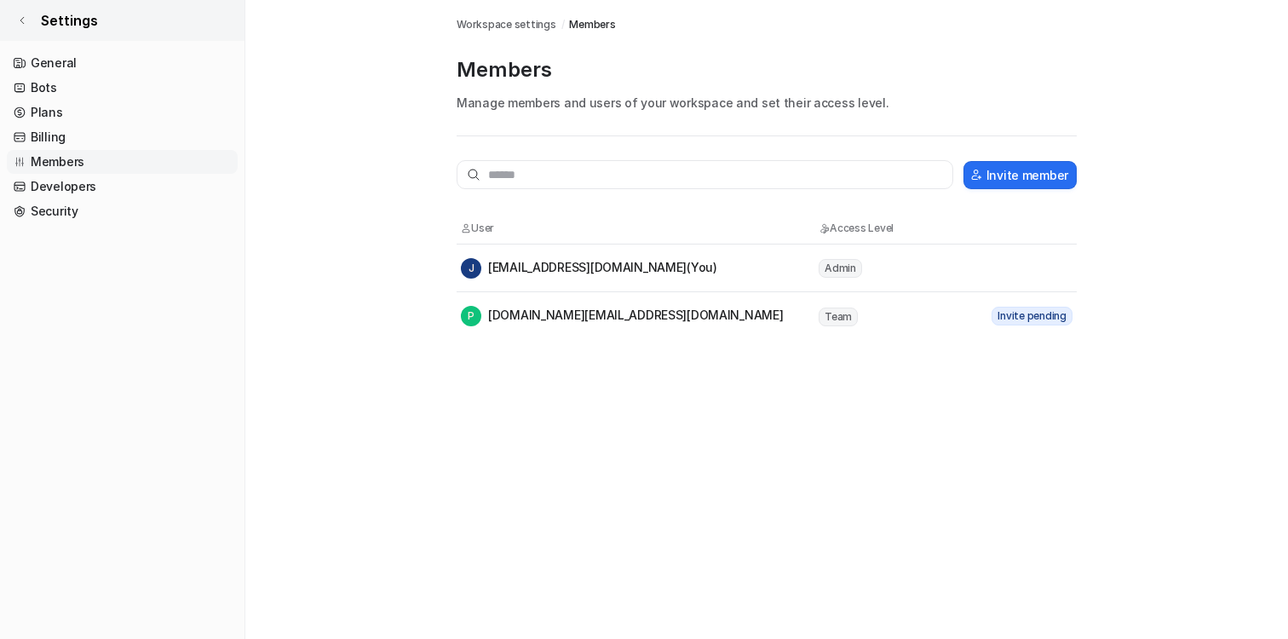
click at [24, 30] on link "Settings" at bounding box center [122, 20] width 245 height 41
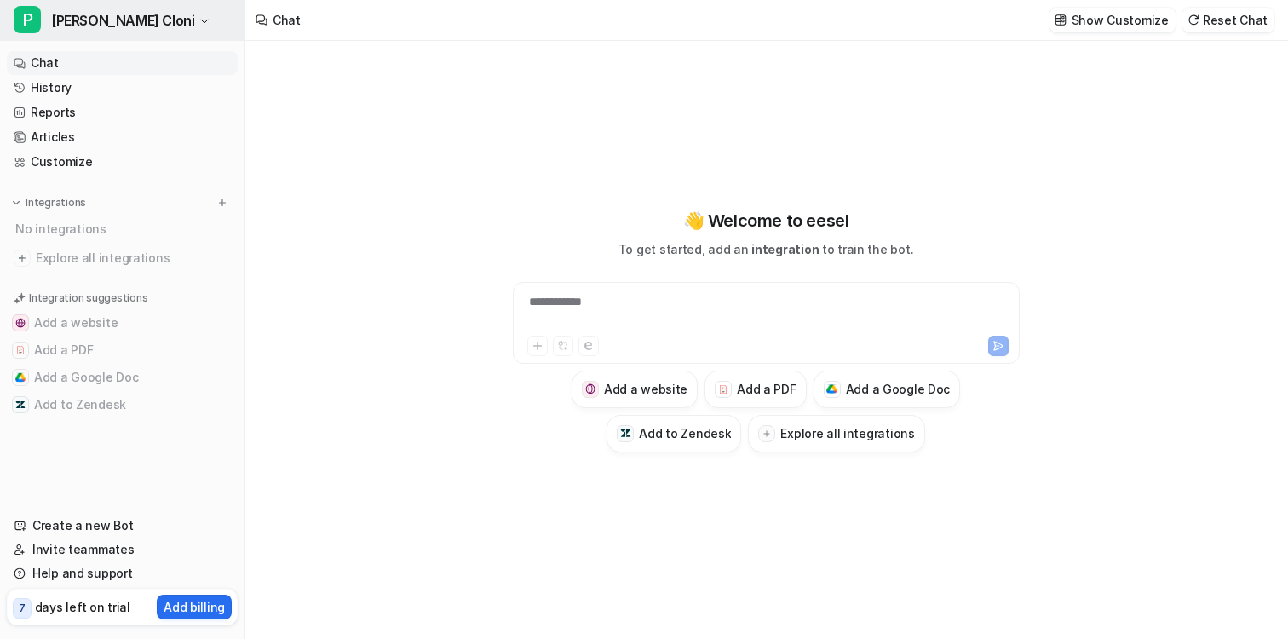
click at [49, 26] on button "P Peloni Maloni Cloni" at bounding box center [122, 20] width 245 height 41
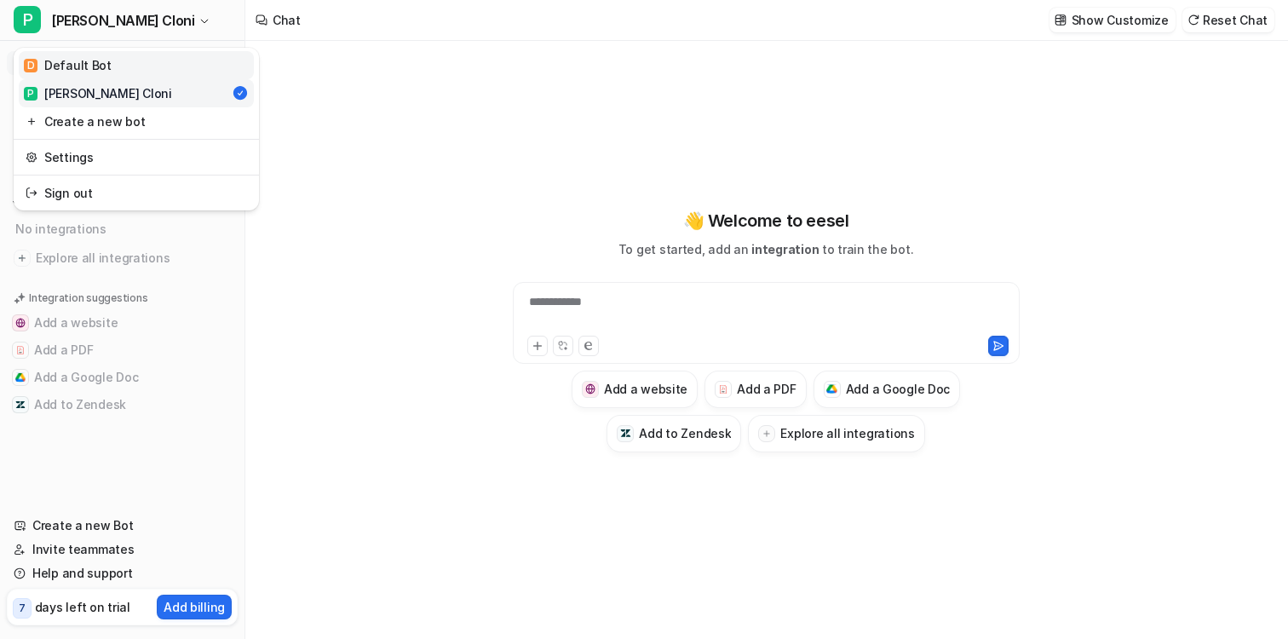
click at [78, 74] on link "D Default Bot" at bounding box center [136, 65] width 235 height 28
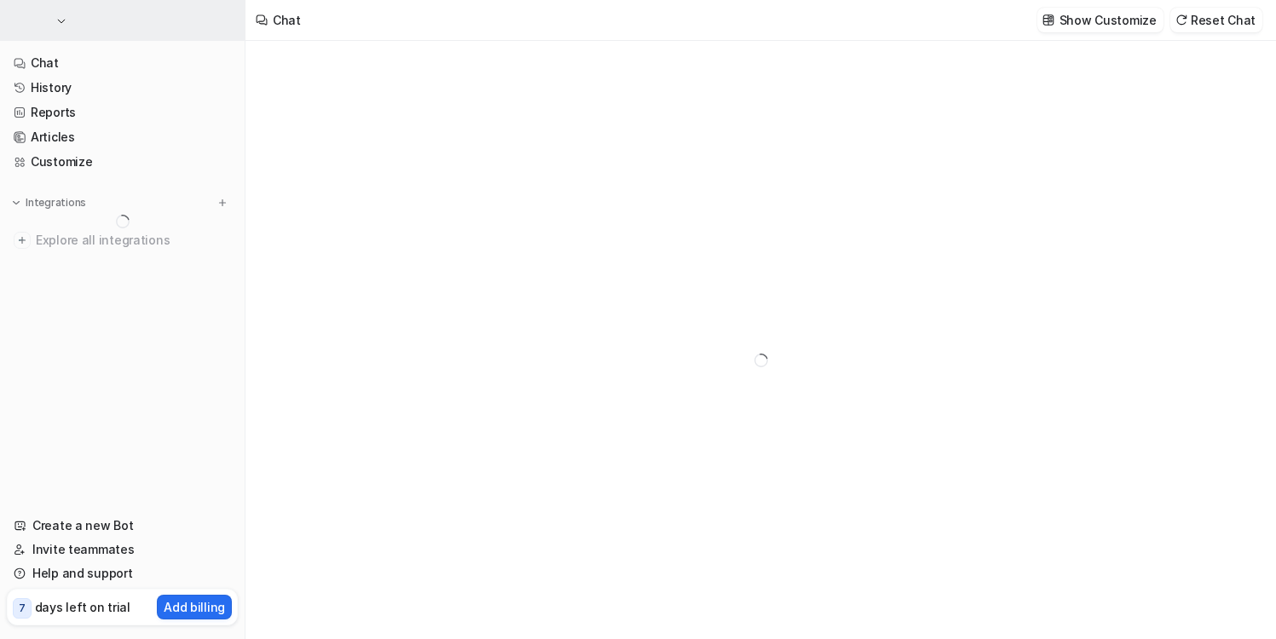
click at [97, 25] on button "button" at bounding box center [122, 20] width 245 height 41
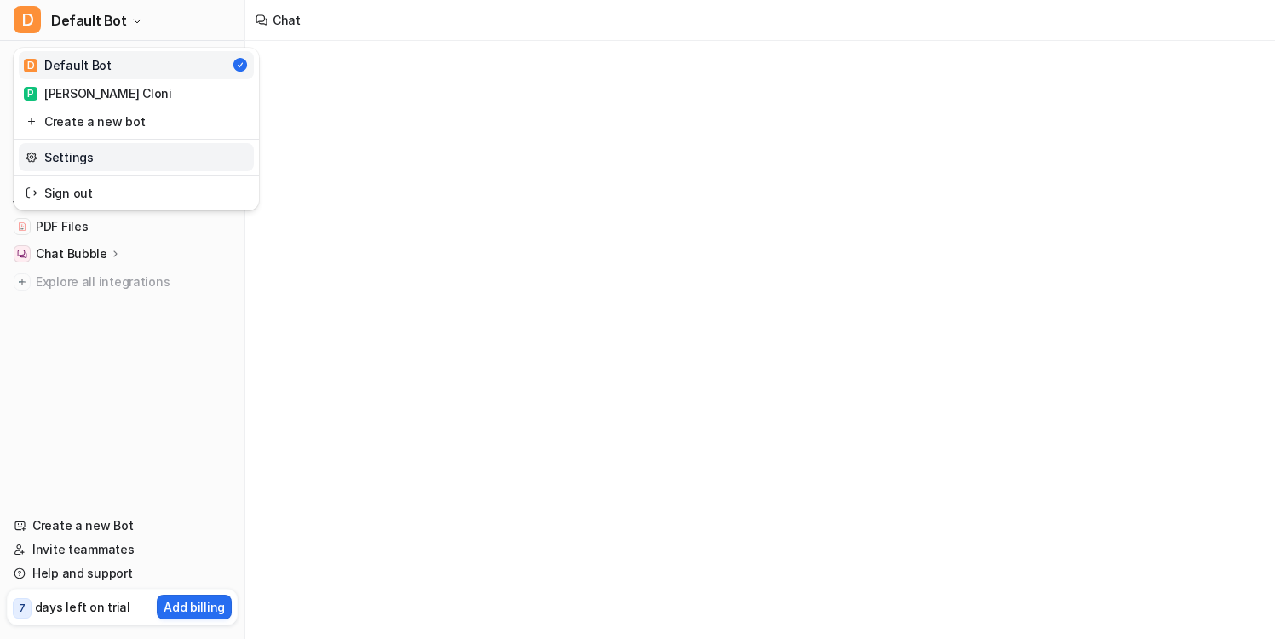
click at [86, 151] on link "Settings" at bounding box center [136, 157] width 235 height 28
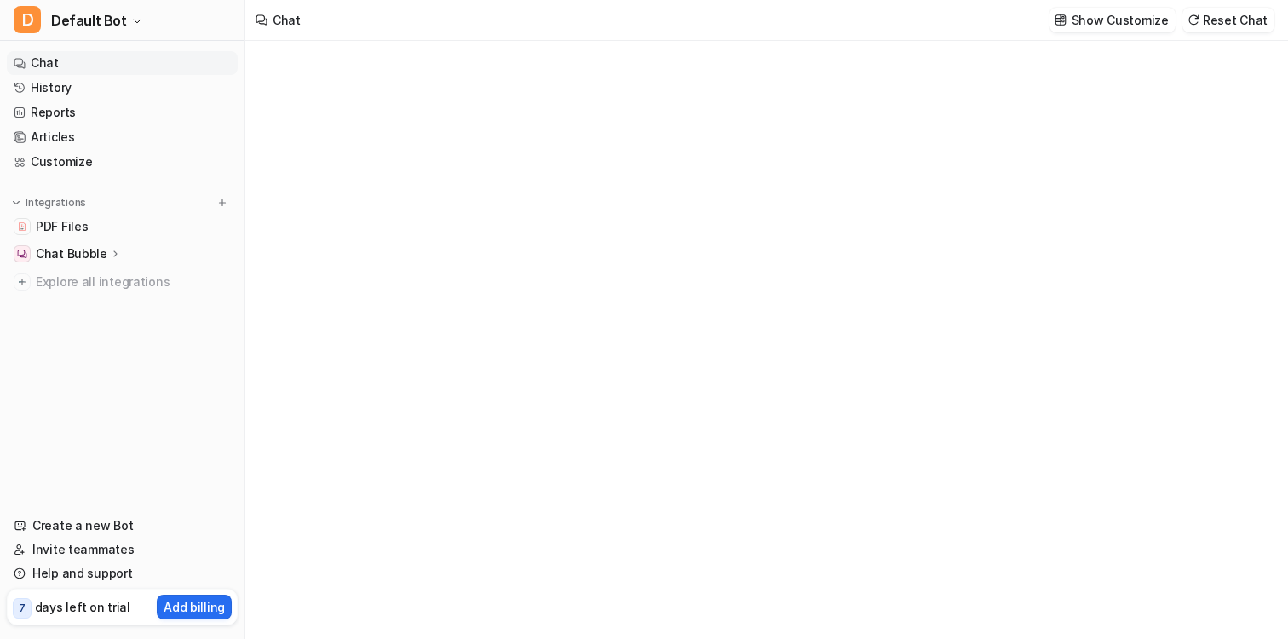
type textarea "**********"
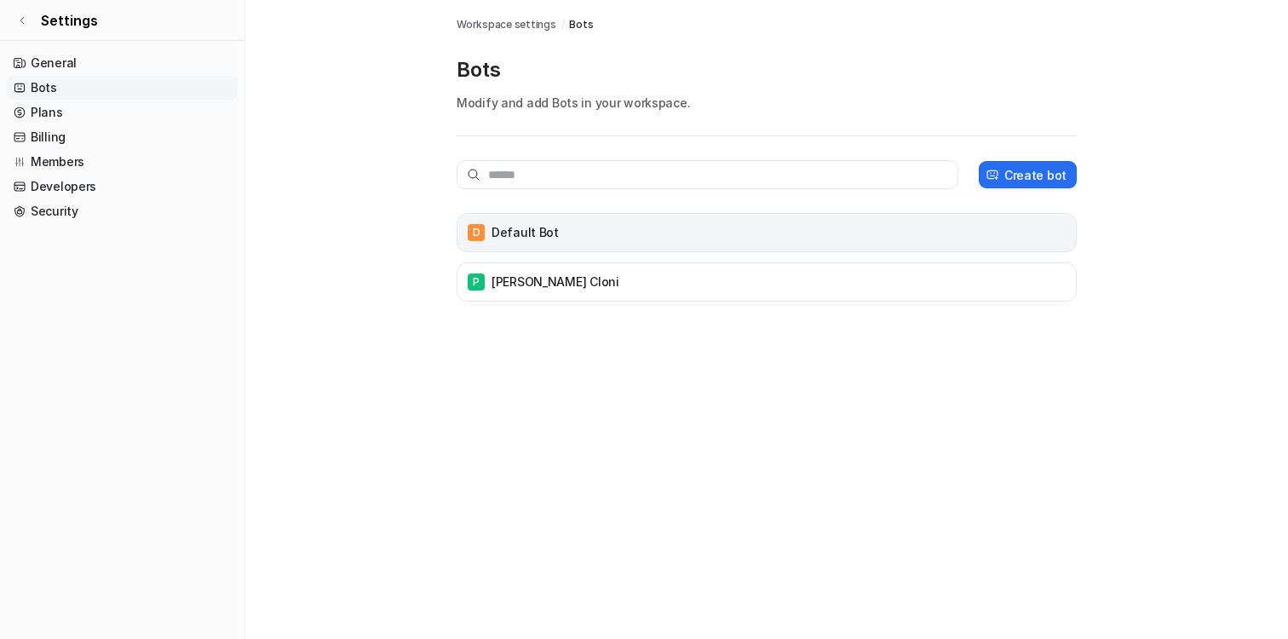
click at [567, 238] on div "D Default Bot" at bounding box center [766, 233] width 605 height 24
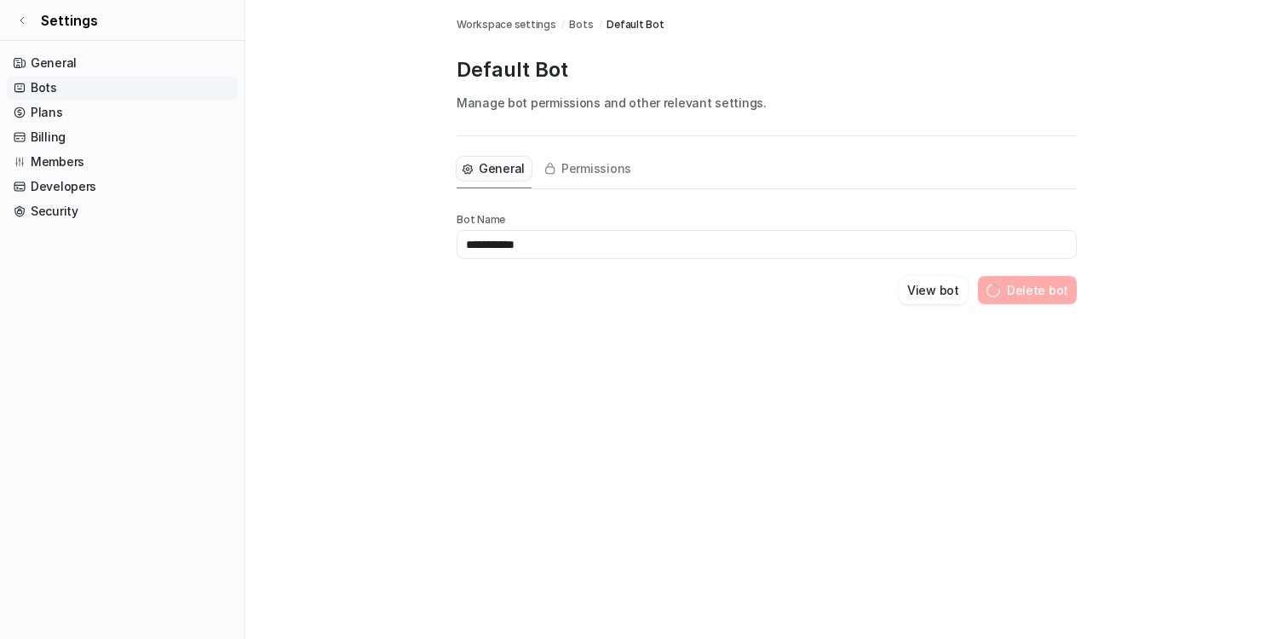
click at [520, 246] on input "**********" at bounding box center [767, 244] width 620 height 29
type input "********"
click at [954, 299] on button "View bot" at bounding box center [953, 290] width 69 height 28
